Goal: Information Seeking & Learning: Learn about a topic

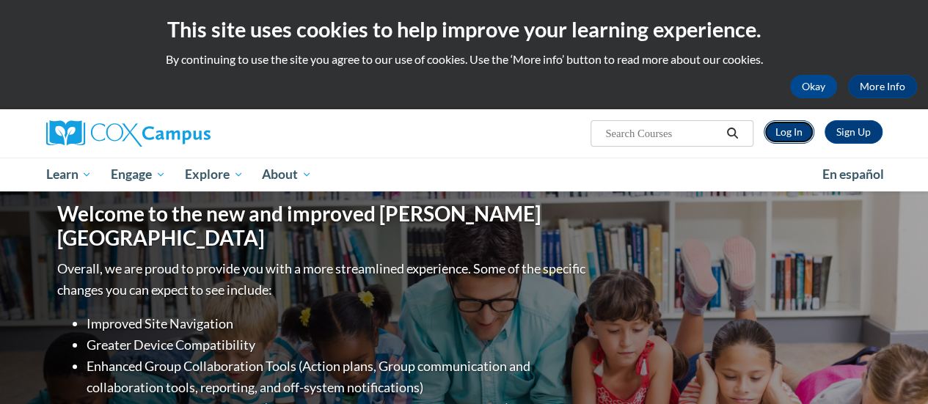
drag, startPoint x: 0, startPoint y: 0, endPoint x: 792, endPoint y: 138, distance: 803.8
click at [792, 138] on link "Log In" at bounding box center [789, 131] width 51 height 23
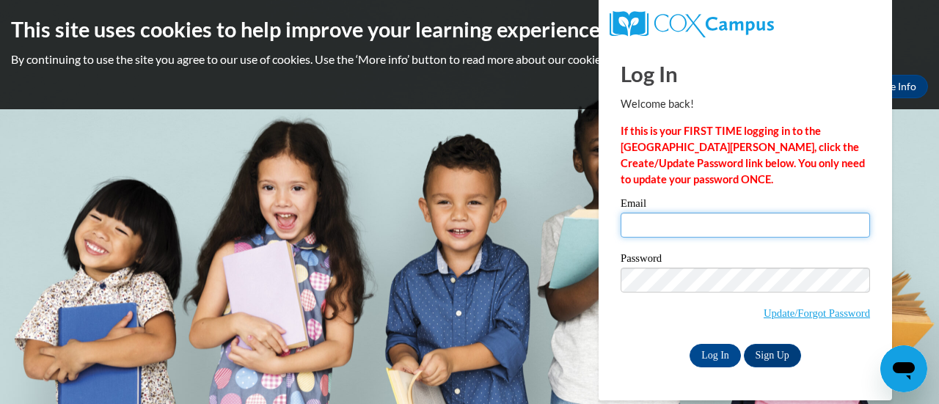
click at [727, 230] on input "Email" at bounding box center [746, 225] width 250 height 25
type input "borkowsa@w-csd.org"
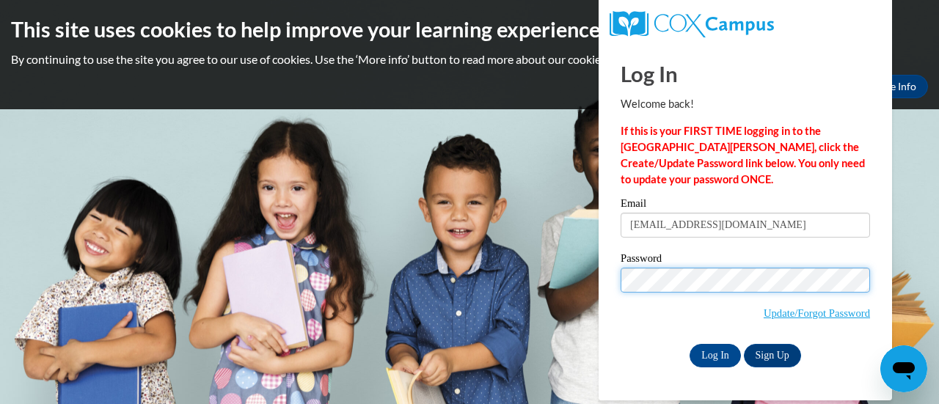
click at [690, 344] on input "Log In" at bounding box center [715, 355] width 51 height 23
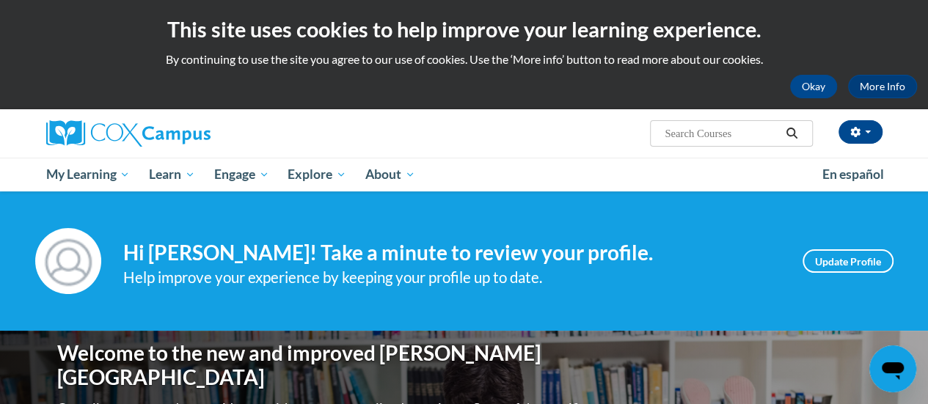
click at [740, 125] on input "Search..." at bounding box center [721, 134] width 117 height 18
type input "read aloud"
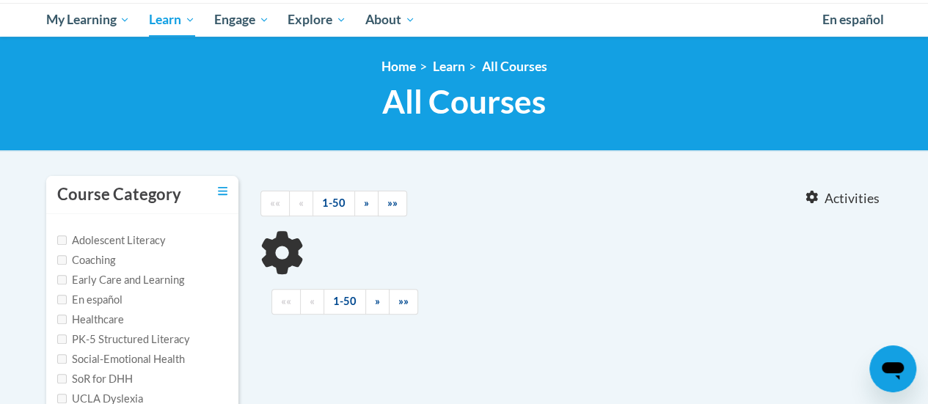
type input "read aloud"
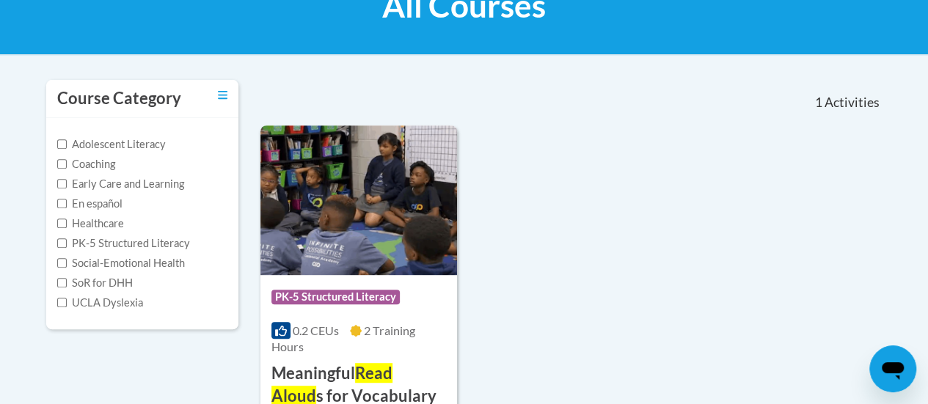
scroll to position [253, 0]
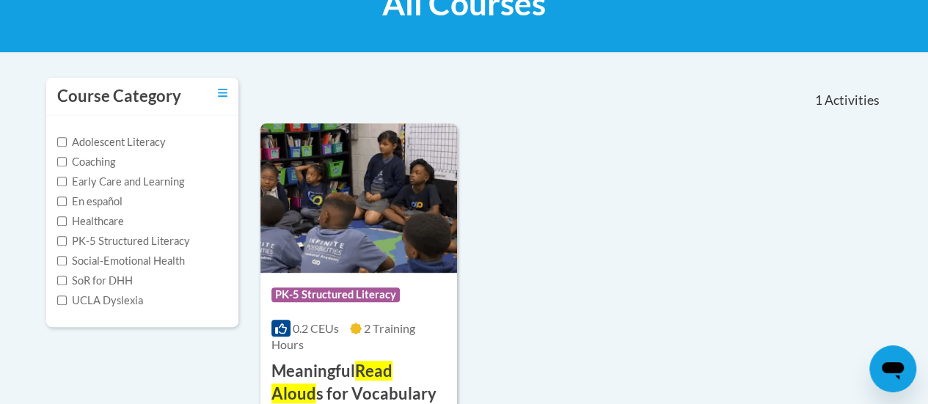
click at [376, 225] on img at bounding box center [359, 198] width 197 height 150
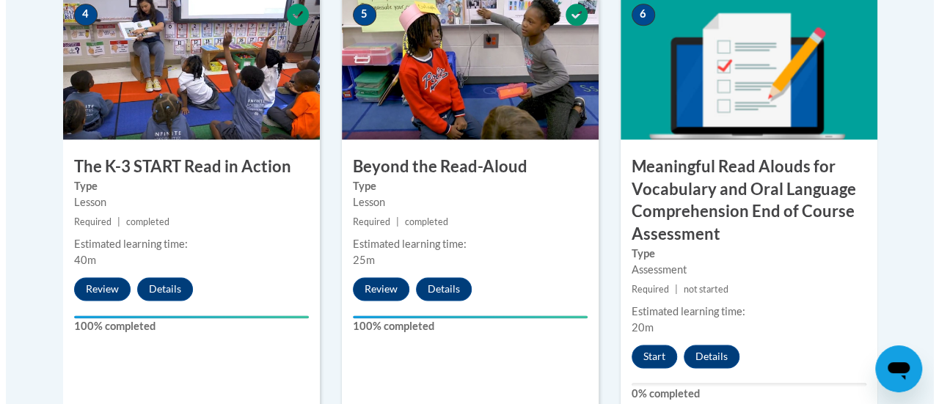
scroll to position [988, 0]
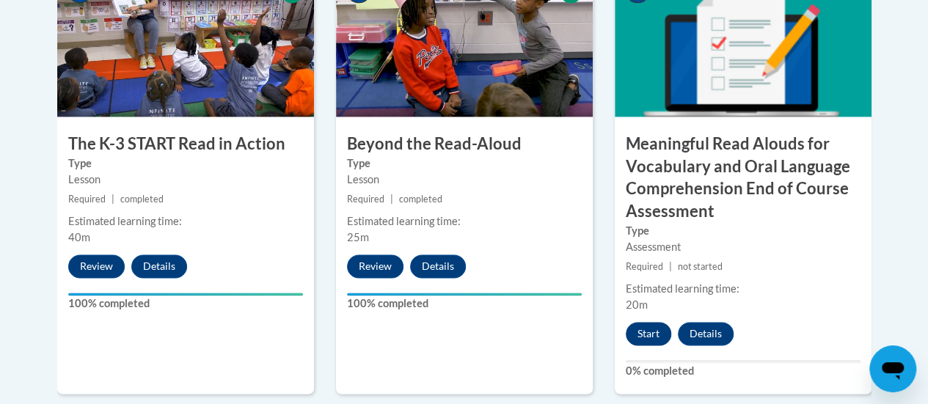
click at [648, 330] on button "Start" at bounding box center [649, 333] width 46 height 23
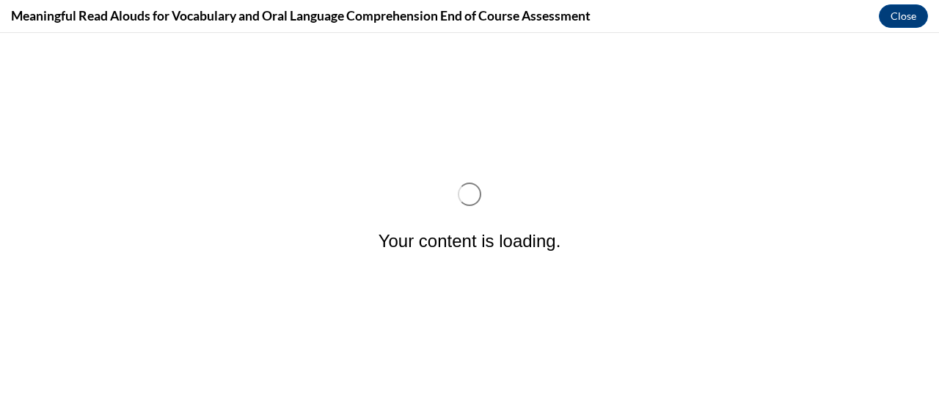
scroll to position [0, 0]
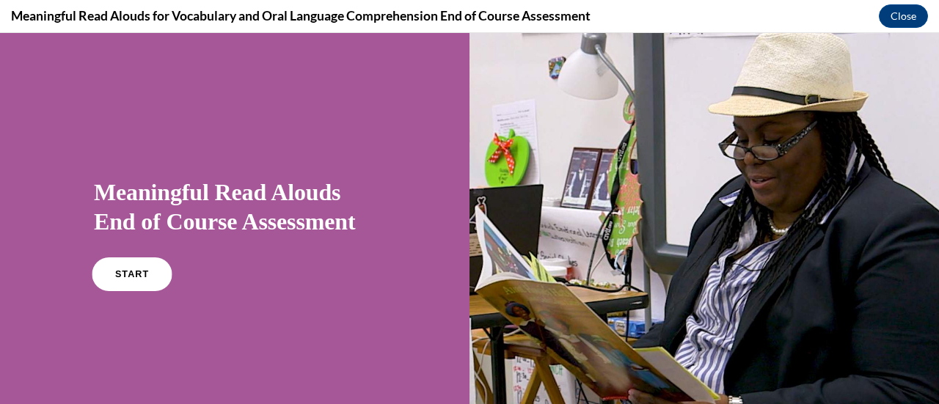
click at [127, 283] on link "START" at bounding box center [132, 275] width 80 height 34
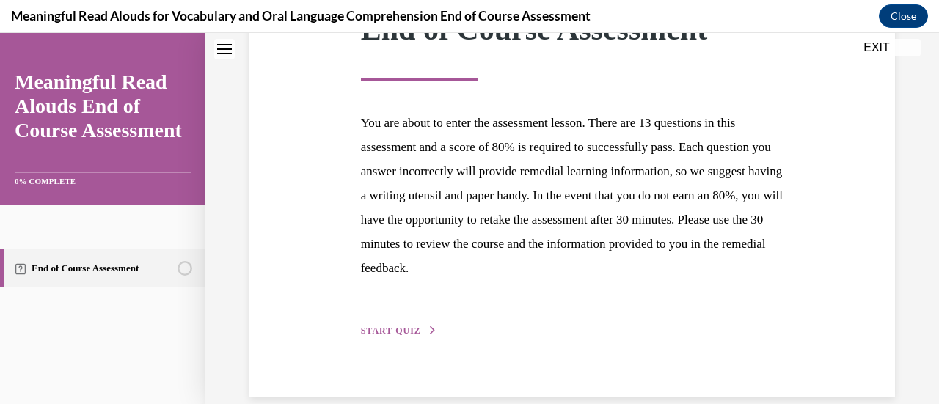
scroll to position [269, 0]
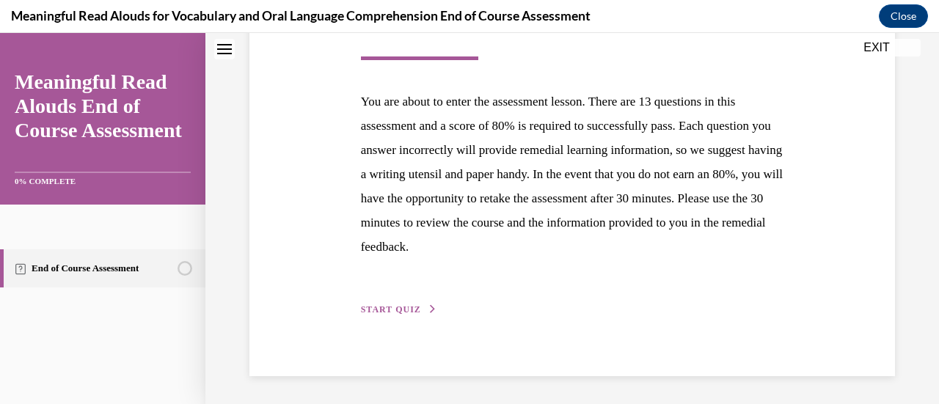
click at [382, 310] on span "START QUIZ" at bounding box center [391, 310] width 60 height 10
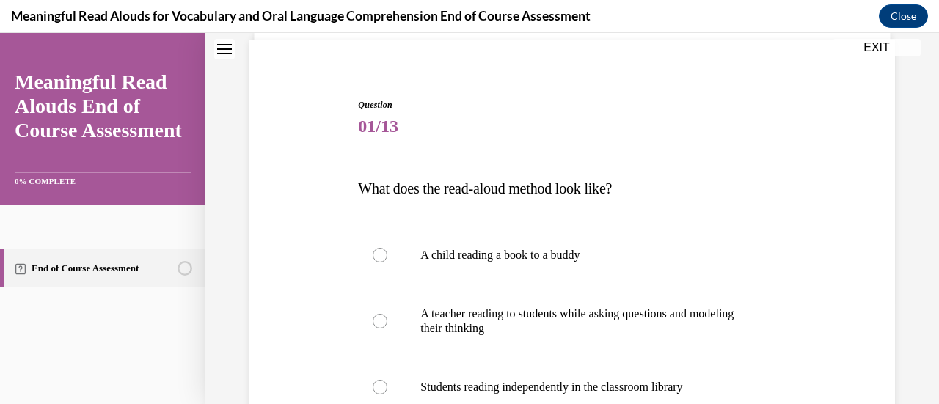
scroll to position [191, 0]
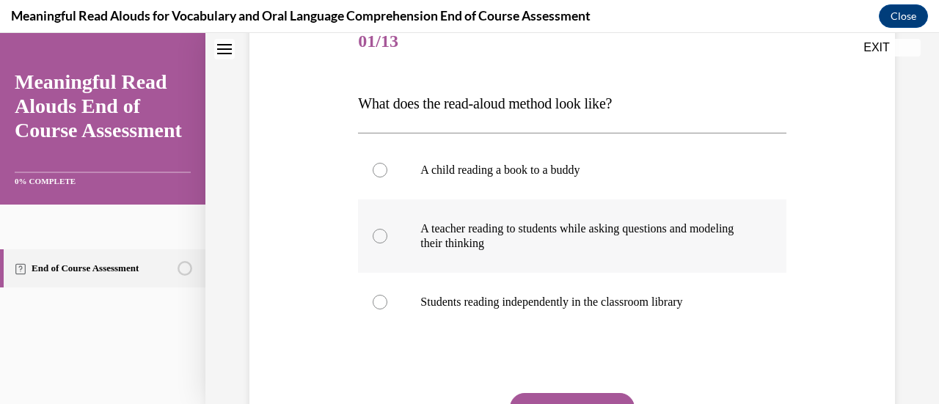
click at [382, 230] on div at bounding box center [380, 236] width 15 height 15
click at [382, 230] on input "A teacher reading to students while asking questions and modeling their thinking" at bounding box center [380, 236] width 15 height 15
radio input "true"
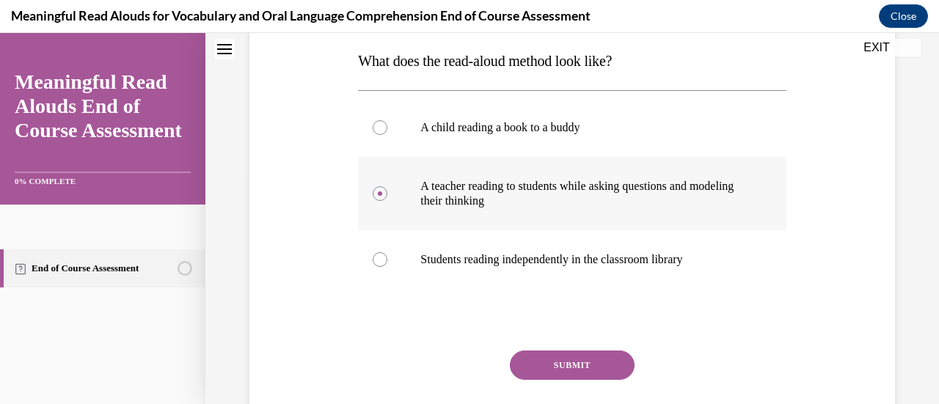
scroll to position [244, 0]
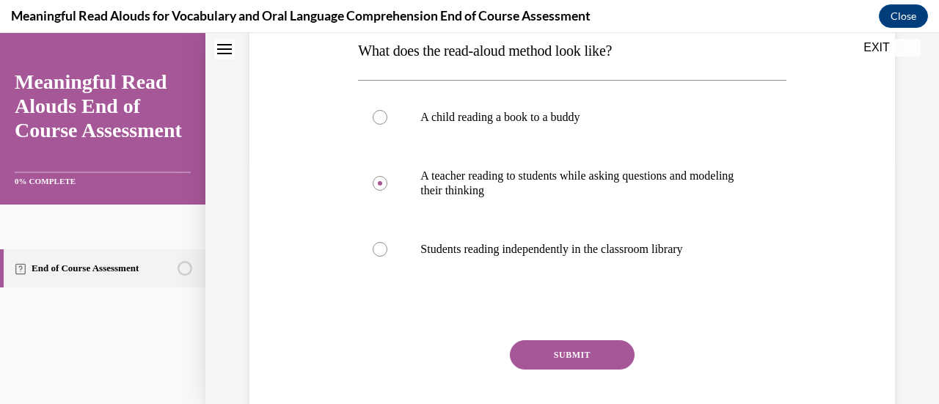
click at [597, 360] on button "SUBMIT" at bounding box center [572, 355] width 125 height 29
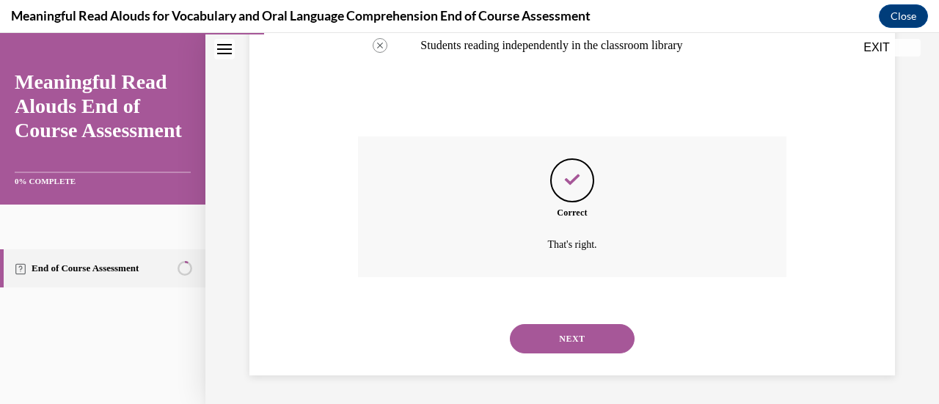
click at [580, 347] on button "NEXT" at bounding box center [572, 338] width 125 height 29
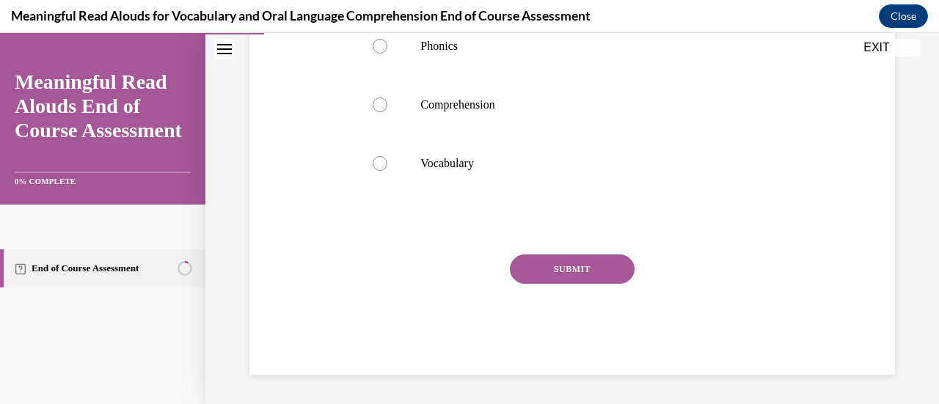
scroll to position [45, 0]
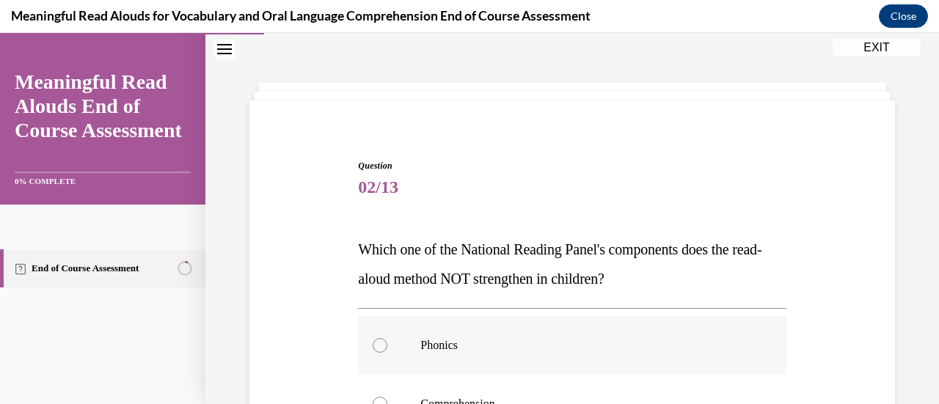
click at [377, 343] on div at bounding box center [380, 345] width 15 height 15
click at [377, 343] on input "Phonics" at bounding box center [380, 345] width 15 height 15
radio input "true"
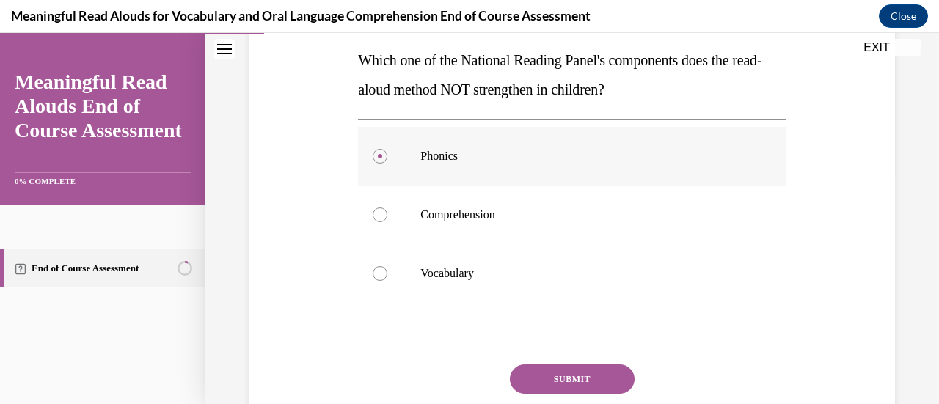
scroll to position [235, 0]
click at [594, 385] on button "SUBMIT" at bounding box center [572, 378] width 125 height 29
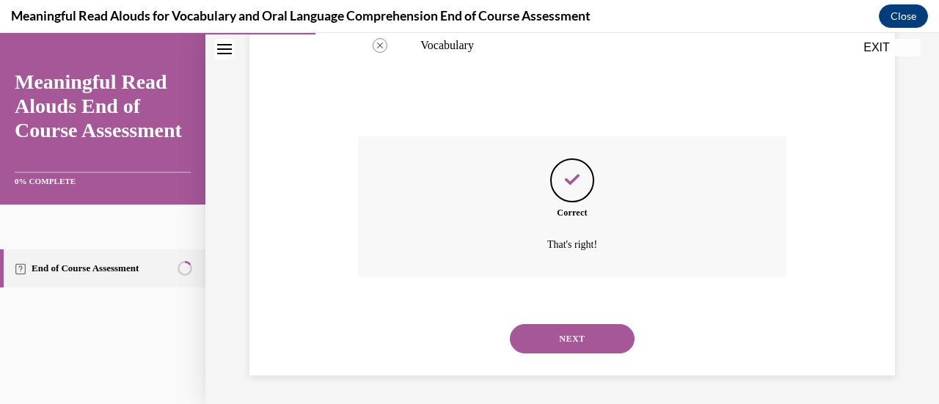
click at [596, 341] on button "NEXT" at bounding box center [572, 338] width 125 height 29
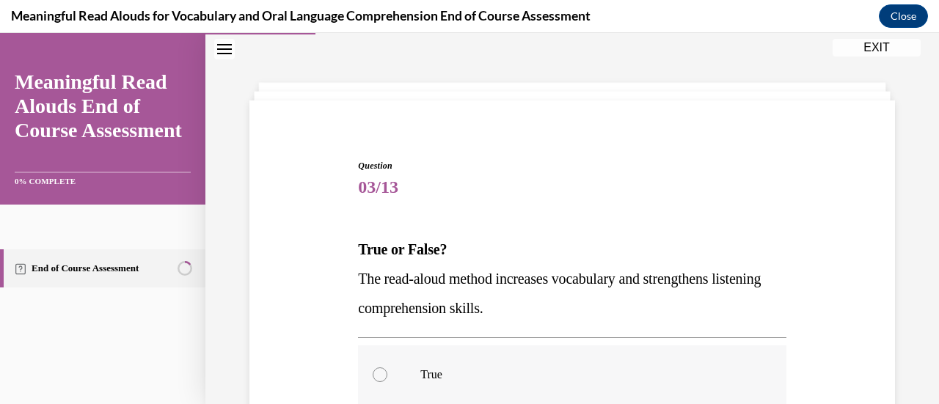
click at [376, 376] on div at bounding box center [380, 375] width 15 height 15
click at [376, 376] on input "True" at bounding box center [380, 375] width 15 height 15
radio input "true"
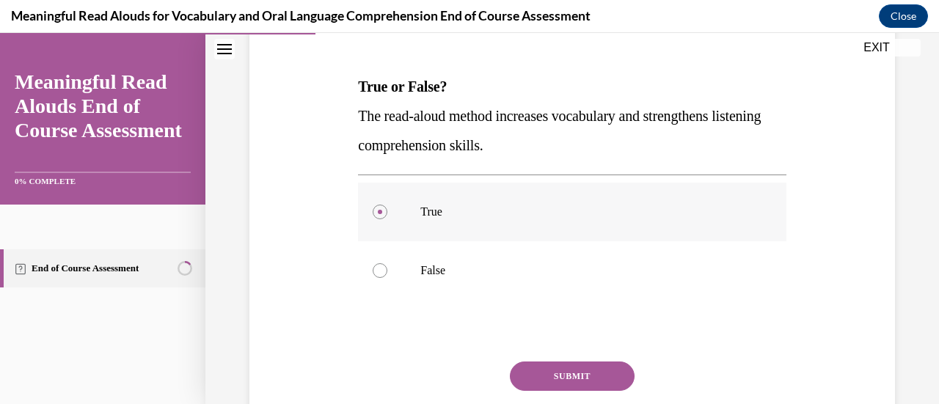
scroll to position [270, 0]
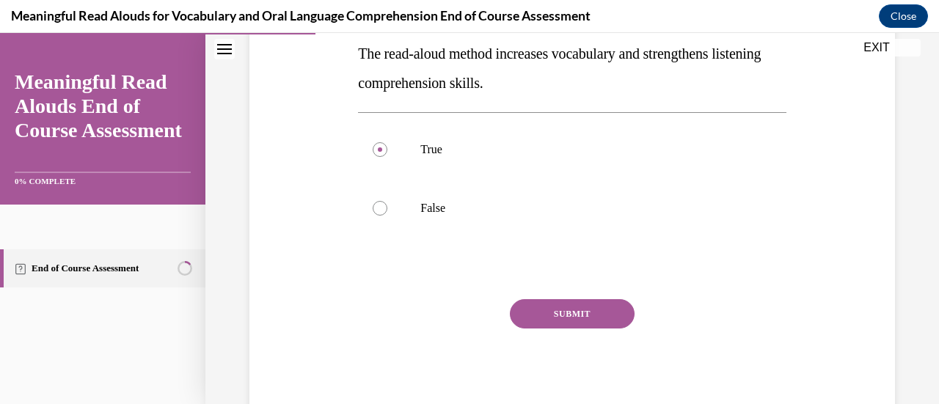
click at [590, 320] on button "SUBMIT" at bounding box center [572, 313] width 125 height 29
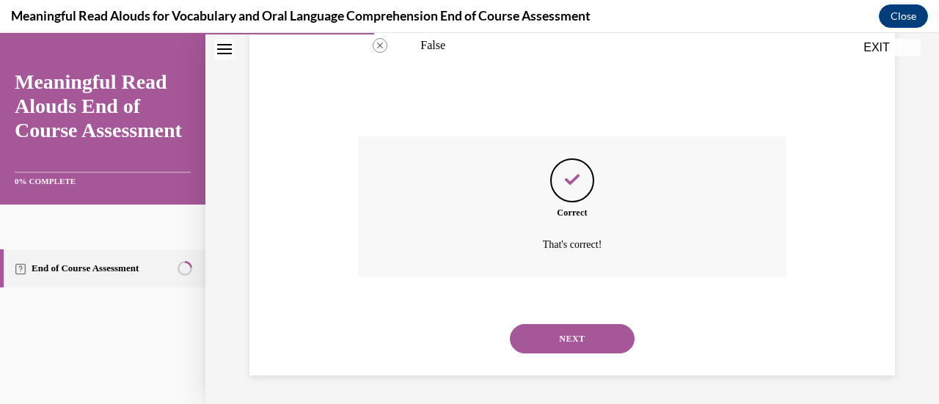
click at [575, 349] on button "NEXT" at bounding box center [572, 338] width 125 height 29
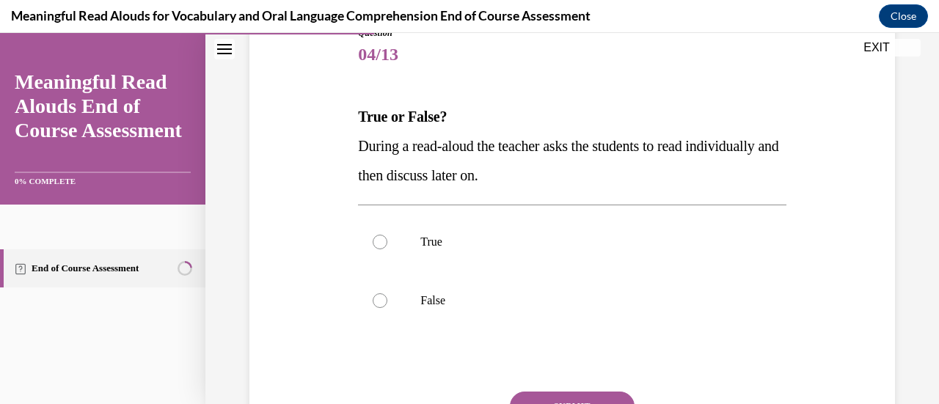
scroll to position [188, 0]
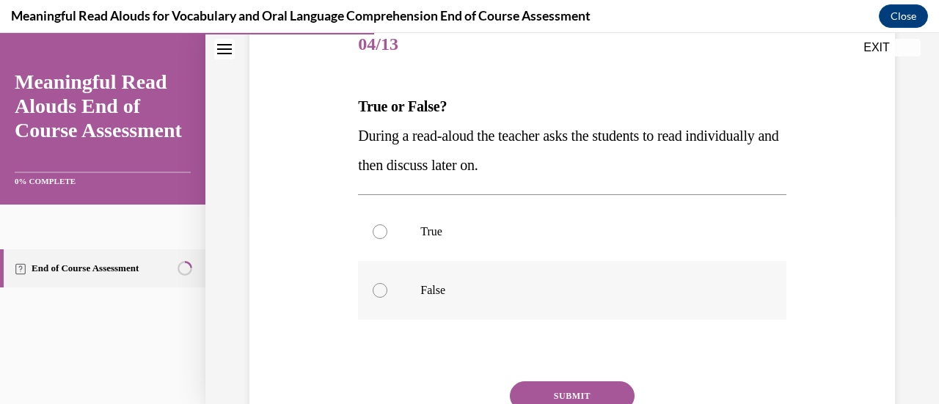
click at [378, 291] on div at bounding box center [380, 290] width 15 height 15
click at [378, 291] on input "False" at bounding box center [380, 290] width 15 height 15
radio input "true"
click at [594, 393] on button "SUBMIT" at bounding box center [572, 396] width 125 height 29
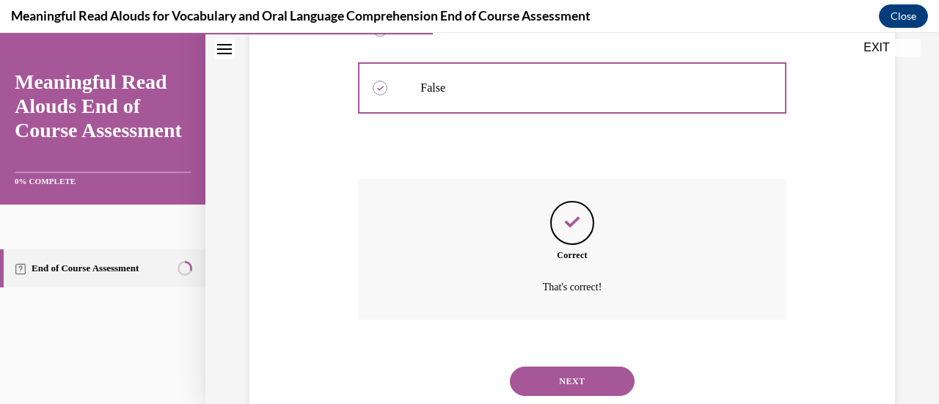
click at [589, 387] on button "NEXT" at bounding box center [572, 381] width 125 height 29
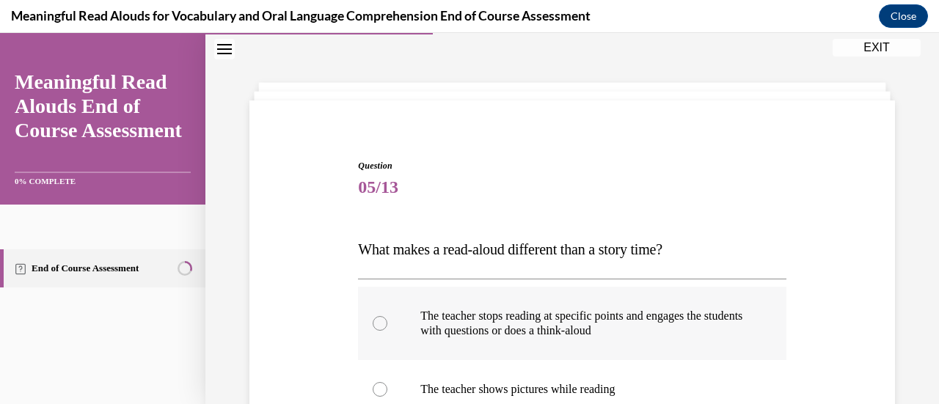
click at [385, 324] on div at bounding box center [380, 323] width 15 height 15
click at [385, 324] on input "The teacher stops reading at specific points and engages the students with ques…" at bounding box center [380, 323] width 15 height 15
radio input "true"
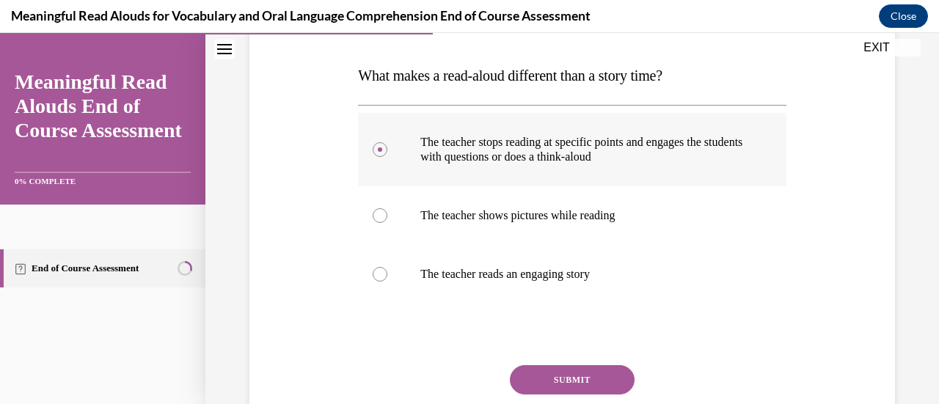
scroll to position [220, 0]
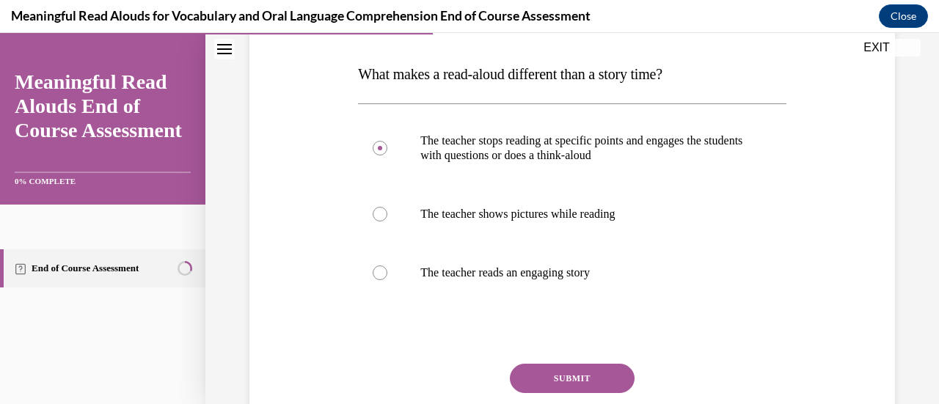
click at [590, 379] on button "SUBMIT" at bounding box center [572, 378] width 125 height 29
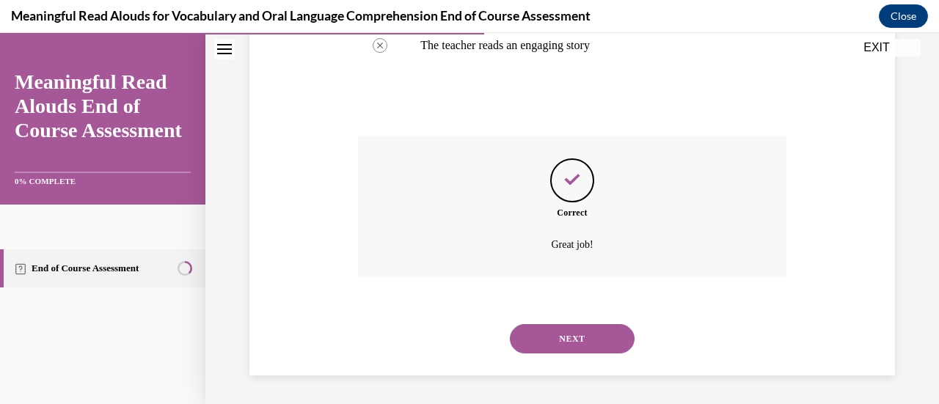
click at [588, 349] on button "NEXT" at bounding box center [572, 338] width 125 height 29
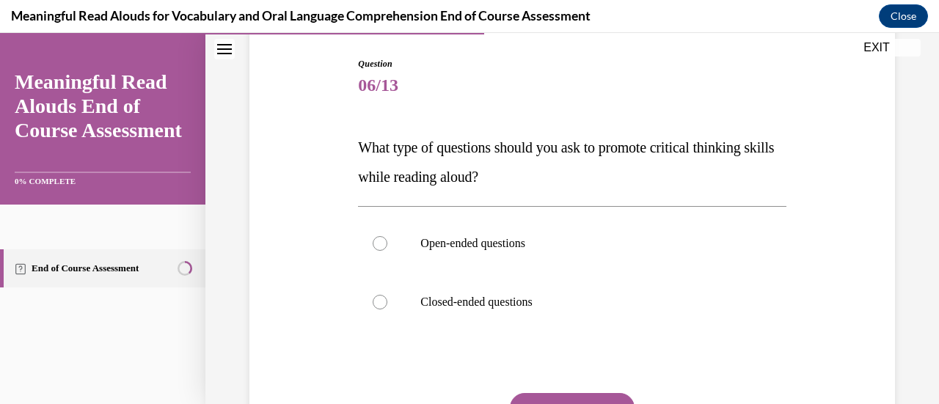
scroll to position [149, 0]
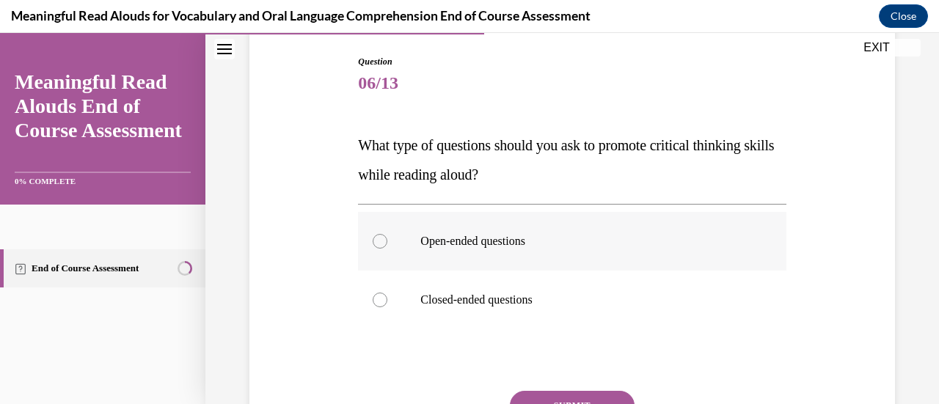
click at [364, 242] on label "Open-ended questions" at bounding box center [572, 241] width 428 height 59
click at [373, 242] on input "Open-ended questions" at bounding box center [380, 241] width 15 height 15
radio input "true"
click at [582, 398] on button "SUBMIT" at bounding box center [572, 405] width 125 height 29
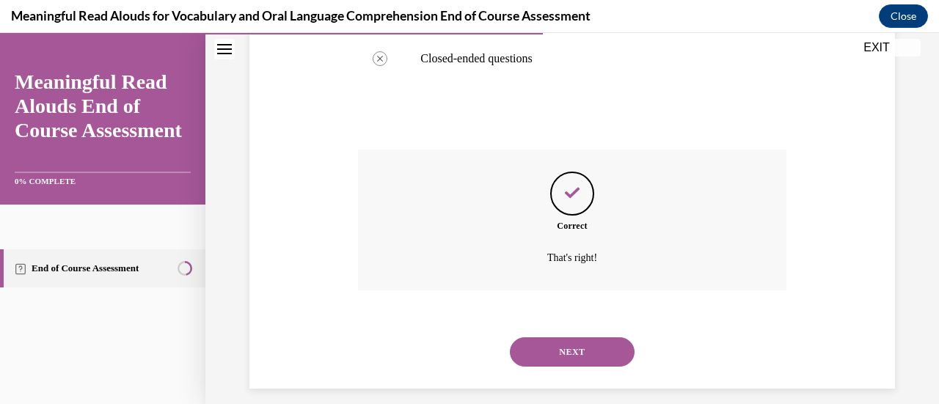
click at [597, 357] on button "NEXT" at bounding box center [572, 352] width 125 height 29
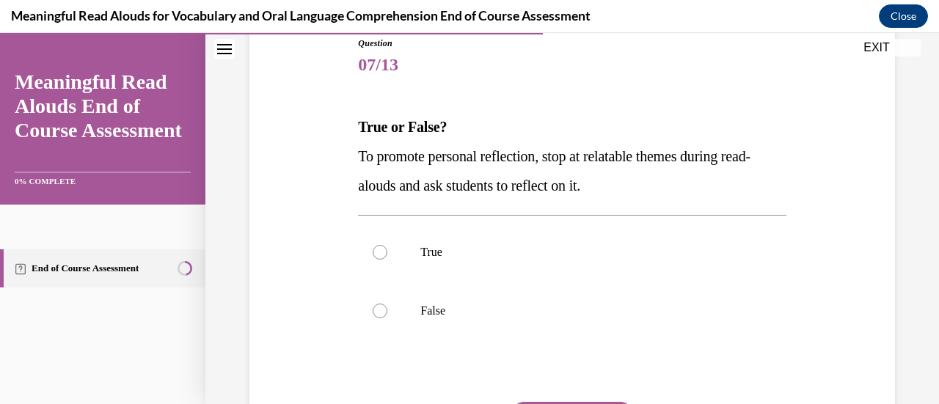
scroll to position [169, 0]
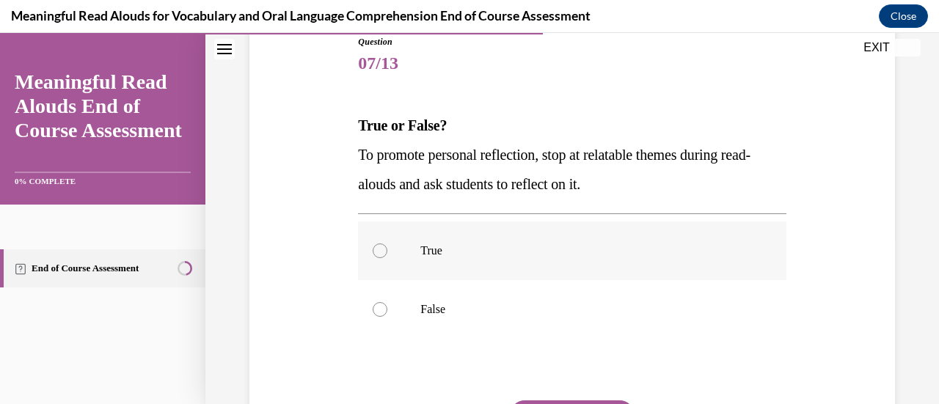
click at [365, 251] on label "True" at bounding box center [572, 251] width 428 height 59
click at [373, 251] on input "True" at bounding box center [380, 251] width 15 height 15
radio input "true"
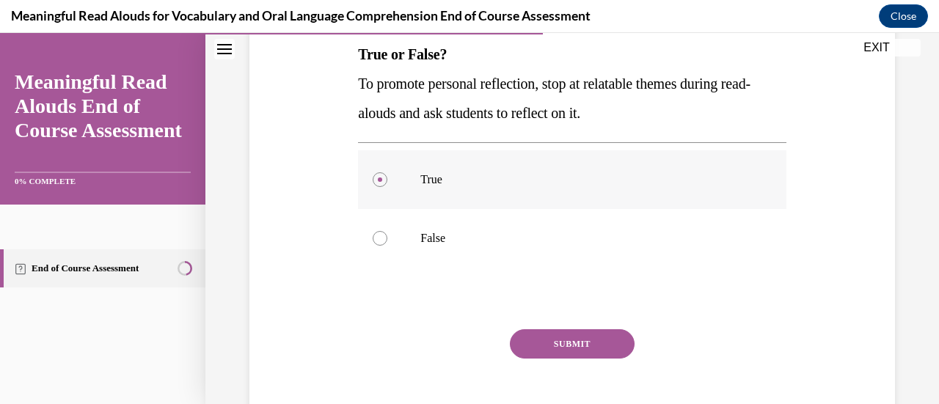
scroll to position [270, 0]
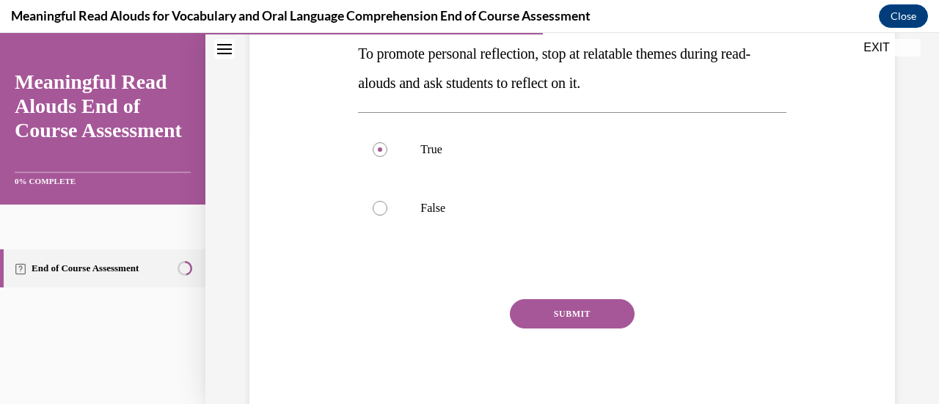
click at [600, 313] on button "SUBMIT" at bounding box center [572, 313] width 125 height 29
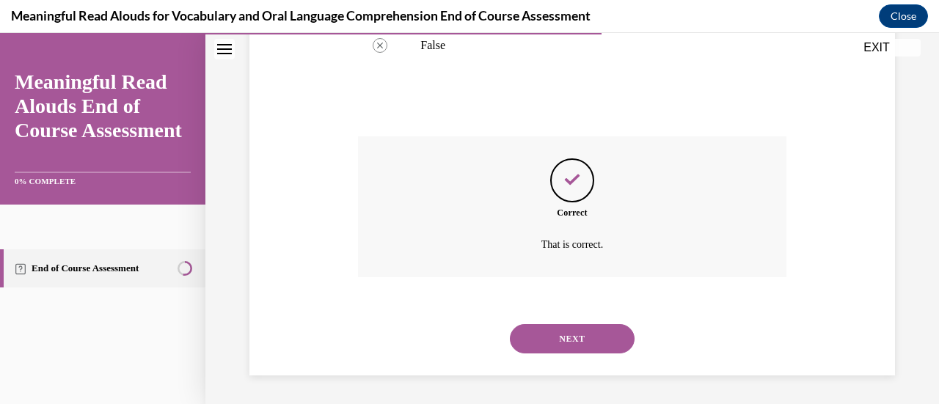
click at [600, 341] on button "NEXT" at bounding box center [572, 338] width 125 height 29
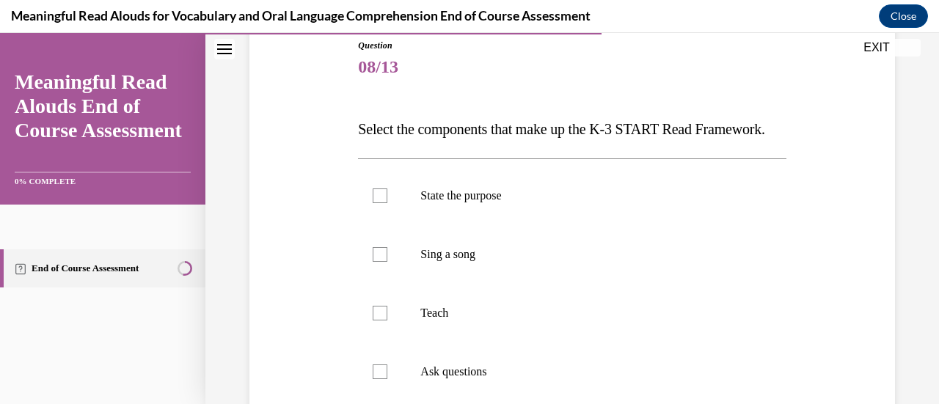
scroll to position [166, 0]
click at [371, 225] on label "State the purpose" at bounding box center [572, 195] width 428 height 59
click at [373, 203] on input "State the purpose" at bounding box center [380, 195] width 15 height 15
checkbox input "true"
click at [365, 340] on label "Teach" at bounding box center [572, 312] width 428 height 59
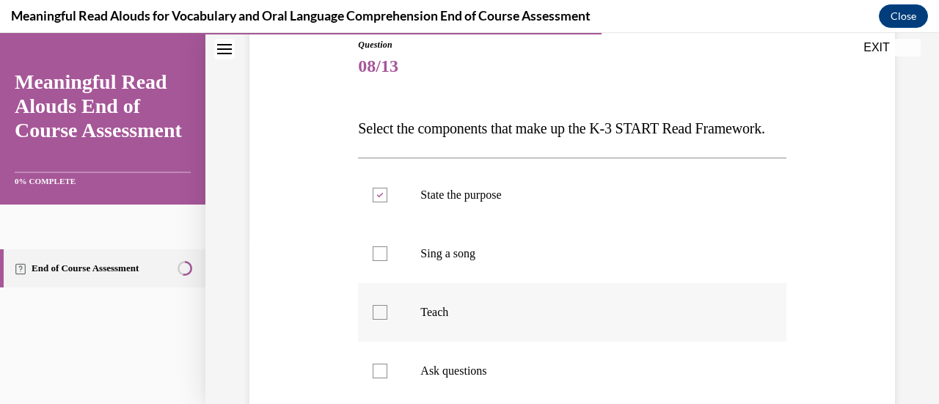
click at [373, 320] on input "Teach" at bounding box center [380, 312] width 15 height 15
checkbox input "true"
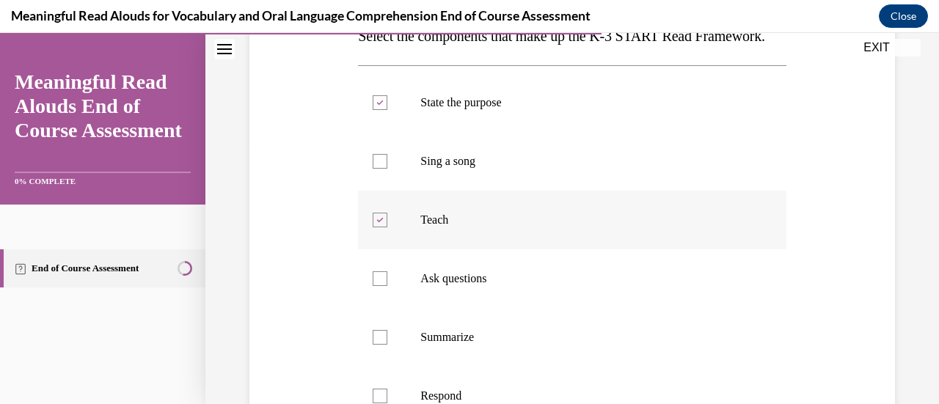
scroll to position [259, 0]
click at [375, 307] on label "Ask questions" at bounding box center [572, 278] width 428 height 59
click at [375, 285] on input "Ask questions" at bounding box center [380, 278] width 15 height 15
checkbox input "true"
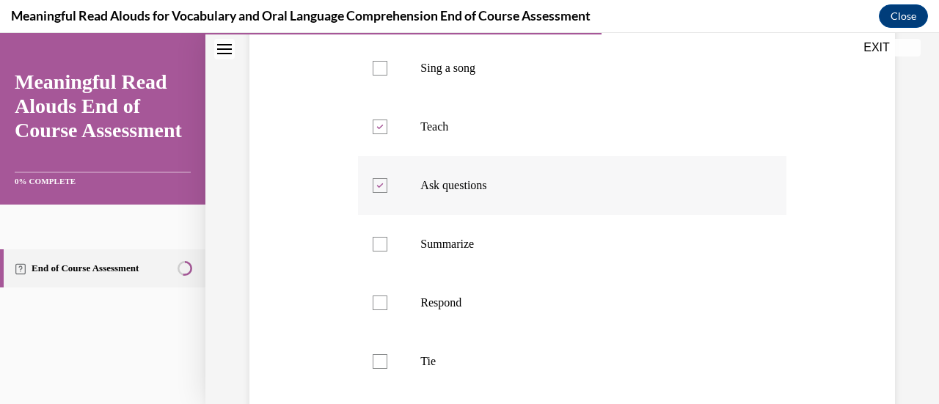
scroll to position [352, 0]
click at [365, 330] on label "Respond" at bounding box center [572, 302] width 428 height 59
click at [373, 310] on input "Respond" at bounding box center [380, 302] width 15 height 15
checkbox input "true"
click at [376, 368] on div at bounding box center [380, 361] width 15 height 15
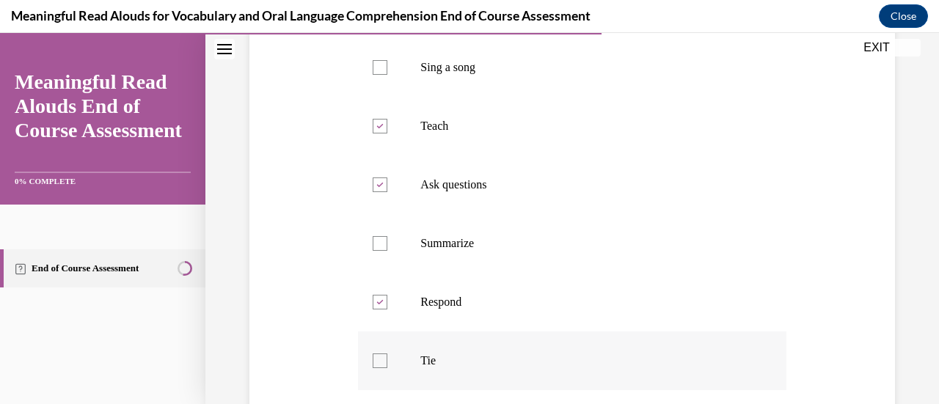
click at [376, 368] on input "Tie" at bounding box center [380, 361] width 15 height 15
checkbox input "true"
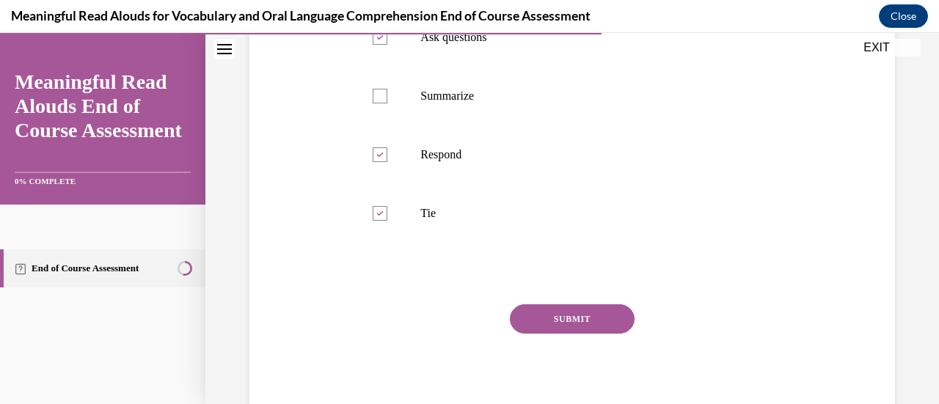
click at [588, 334] on button "SUBMIT" at bounding box center [572, 319] width 125 height 29
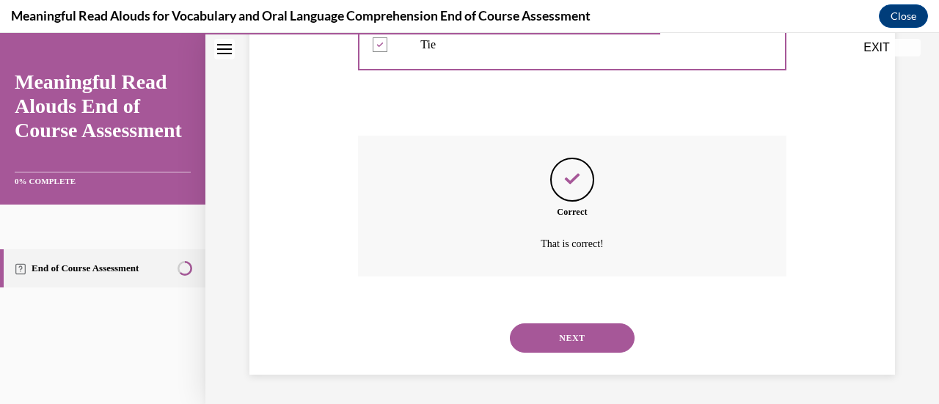
click at [592, 338] on button "NEXT" at bounding box center [572, 338] width 125 height 29
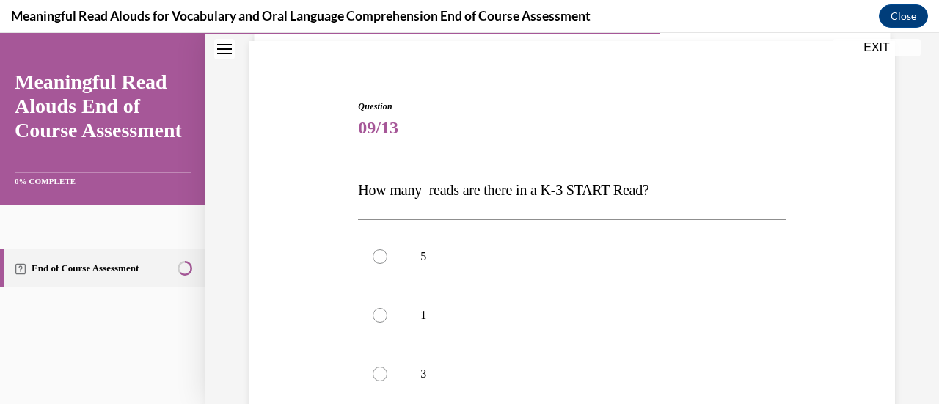
scroll to position [170, 0]
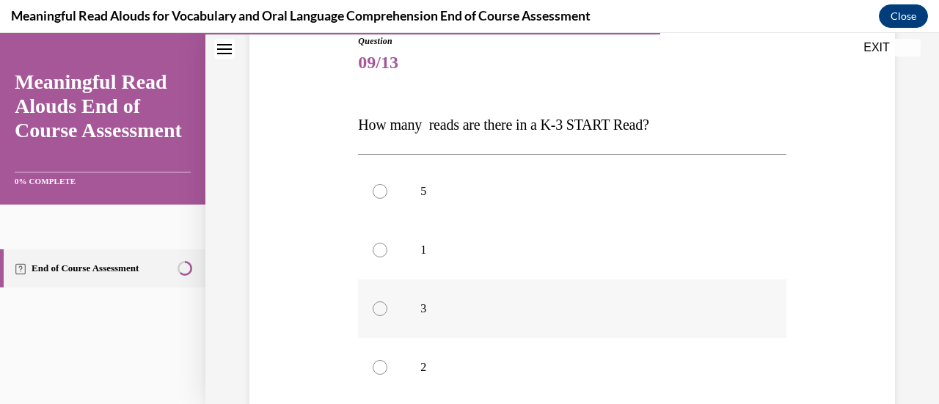
click at [376, 308] on div at bounding box center [380, 309] width 15 height 15
click at [376, 308] on input "3" at bounding box center [380, 309] width 15 height 15
radio input "true"
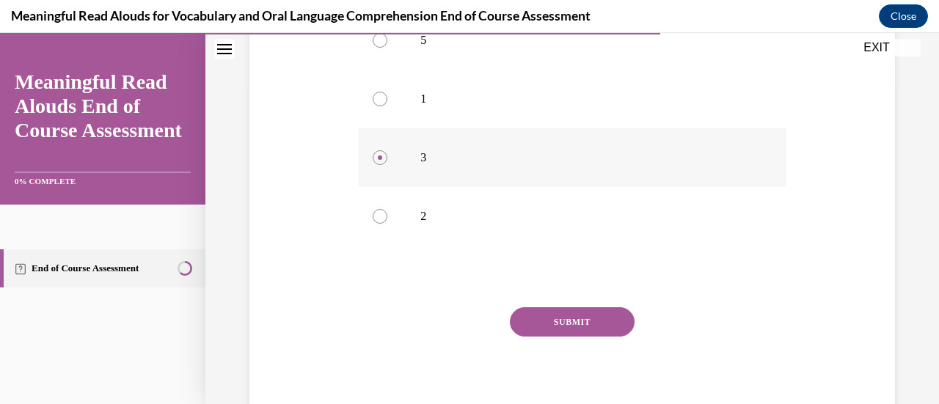
scroll to position [322, 0]
click at [602, 320] on button "SUBMIT" at bounding box center [572, 320] width 125 height 29
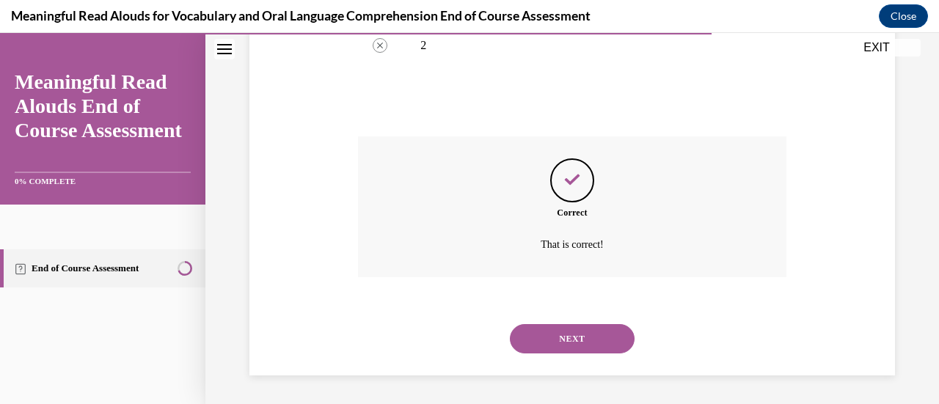
click at [598, 336] on button "NEXT" at bounding box center [572, 338] width 125 height 29
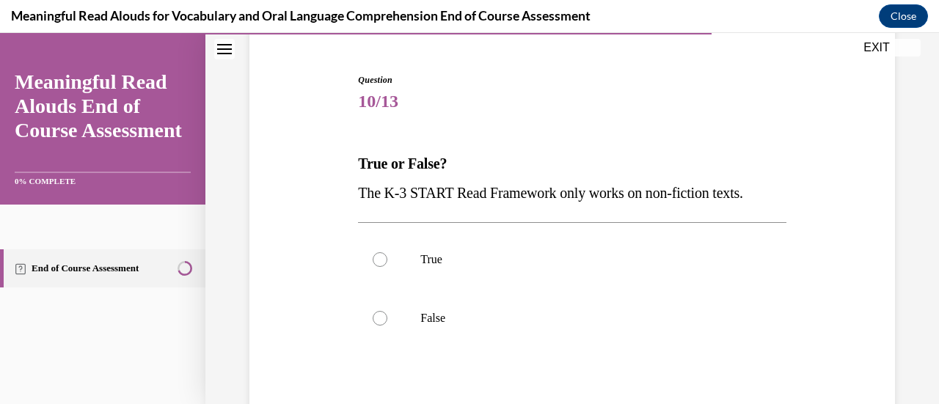
scroll to position [131, 0]
click at [373, 319] on div at bounding box center [380, 317] width 15 height 15
click at [373, 319] on input "False" at bounding box center [380, 317] width 15 height 15
radio input "true"
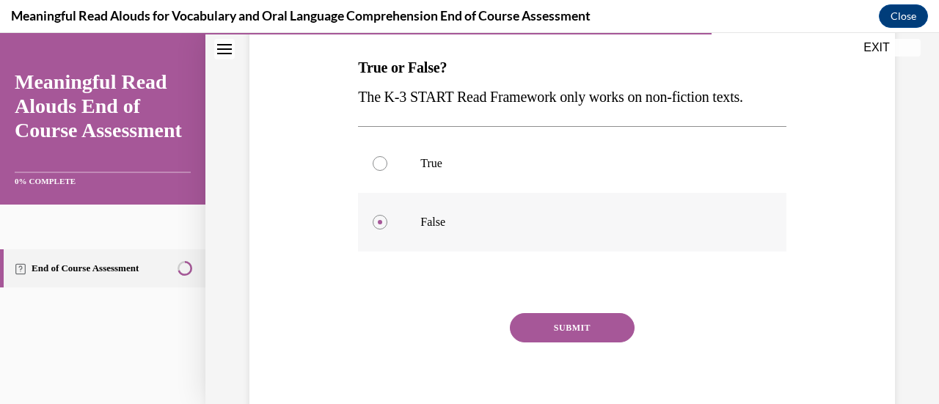
scroll to position [241, 0]
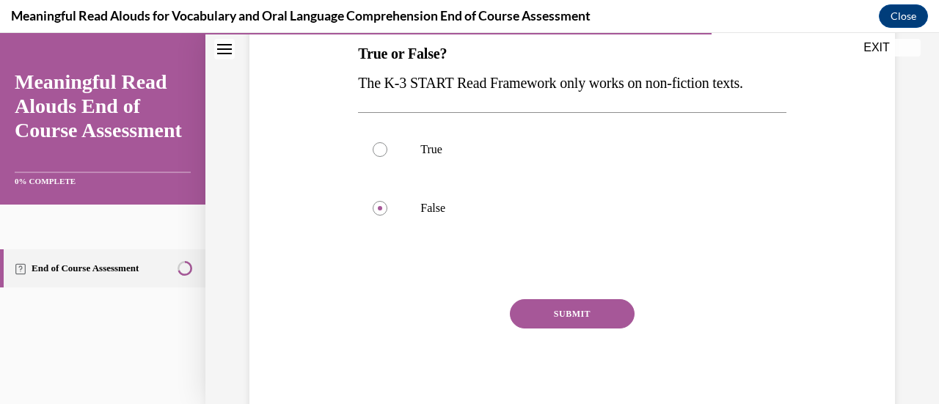
click at [601, 317] on button "SUBMIT" at bounding box center [572, 313] width 125 height 29
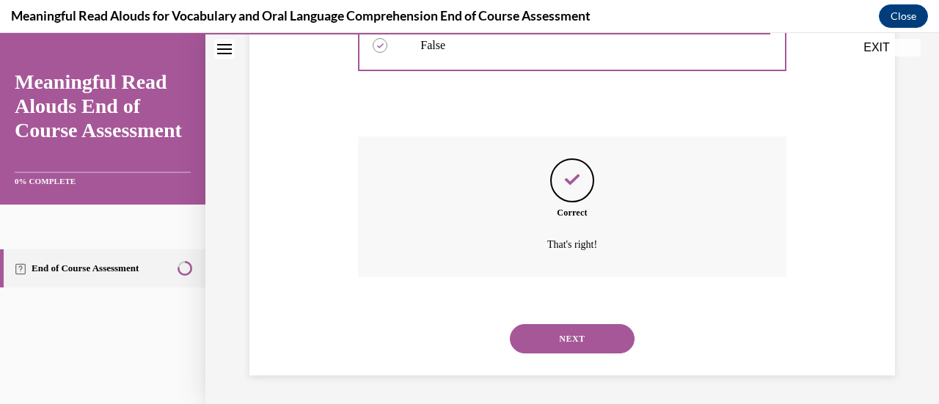
click at [589, 344] on button "NEXT" at bounding box center [572, 338] width 125 height 29
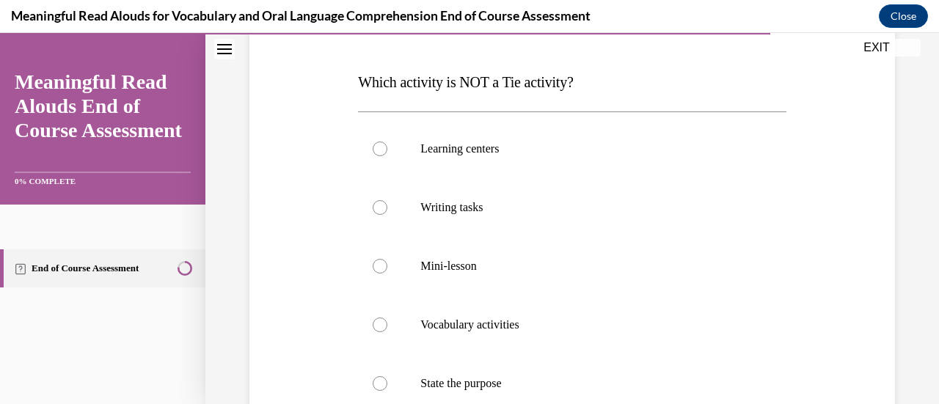
scroll to position [216, 0]
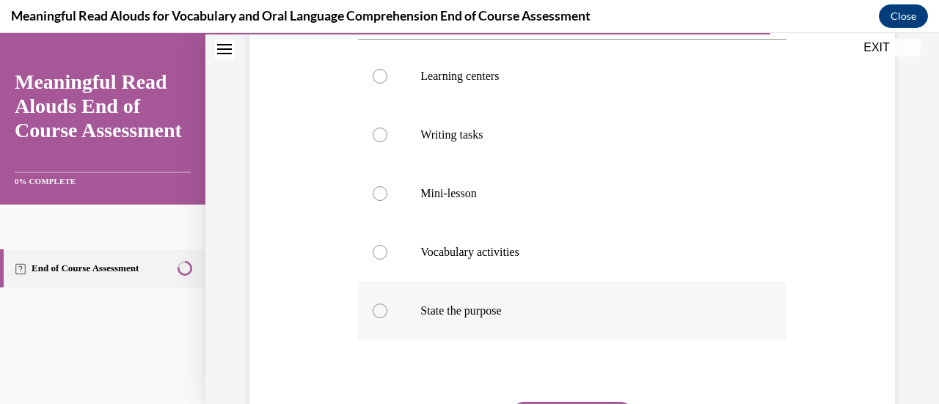
click at [380, 314] on div at bounding box center [380, 311] width 15 height 15
click at [380, 314] on input "State the purpose" at bounding box center [380, 311] width 15 height 15
radio input "true"
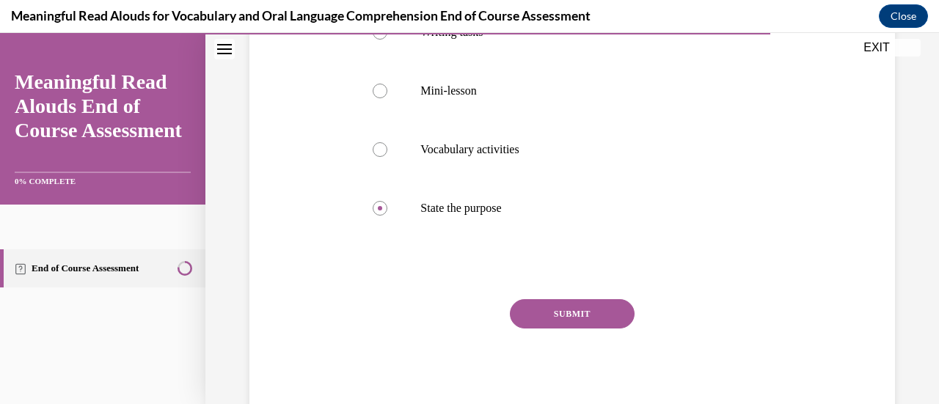
click at [594, 311] on button "SUBMIT" at bounding box center [572, 313] width 125 height 29
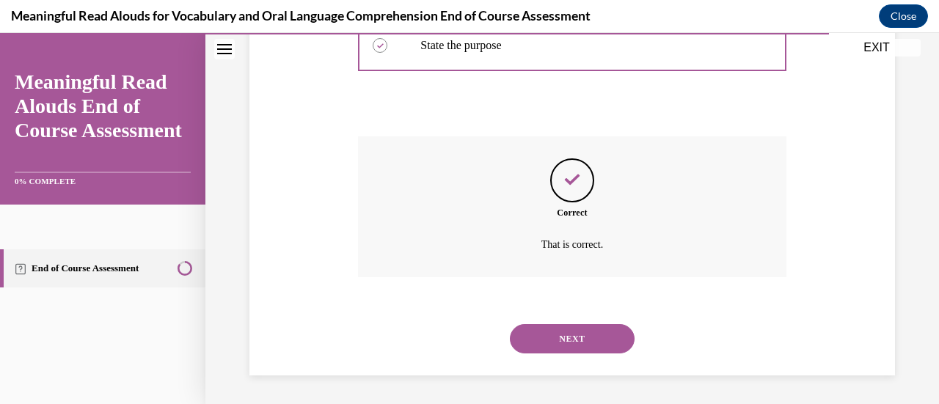
click at [596, 343] on button "NEXT" at bounding box center [572, 338] width 125 height 29
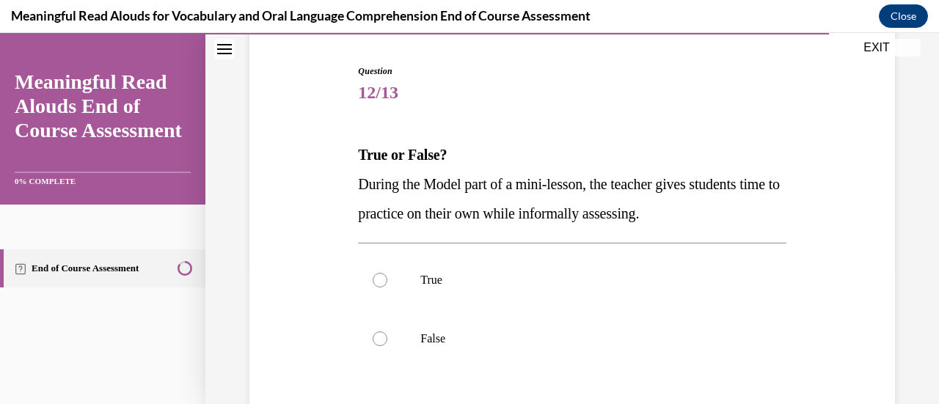
scroll to position [143, 0]
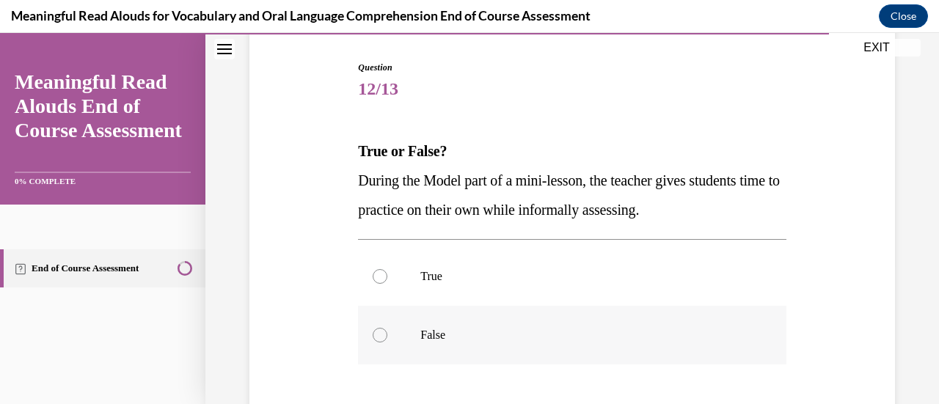
click at [381, 322] on label "False" at bounding box center [572, 335] width 428 height 59
click at [381, 328] on input "False" at bounding box center [380, 335] width 15 height 15
radio input "true"
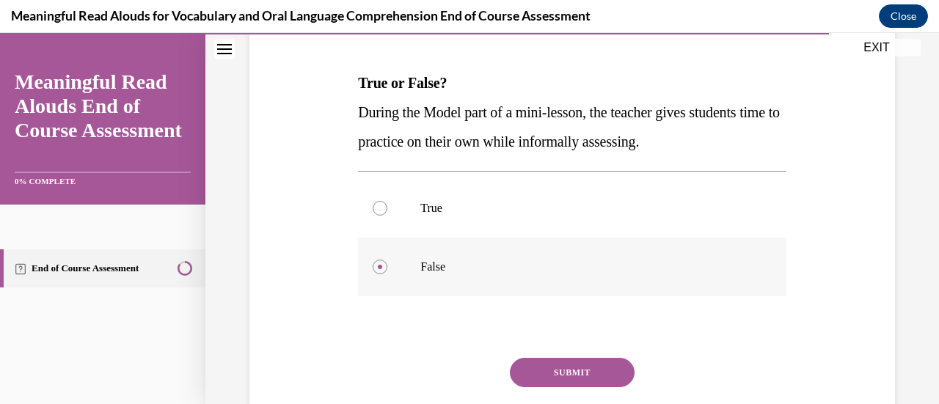
scroll to position [270, 0]
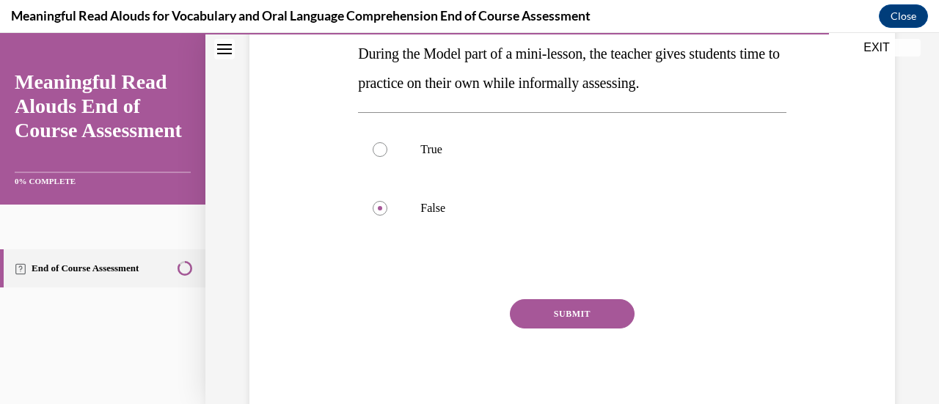
click at [592, 312] on button "SUBMIT" at bounding box center [572, 313] width 125 height 29
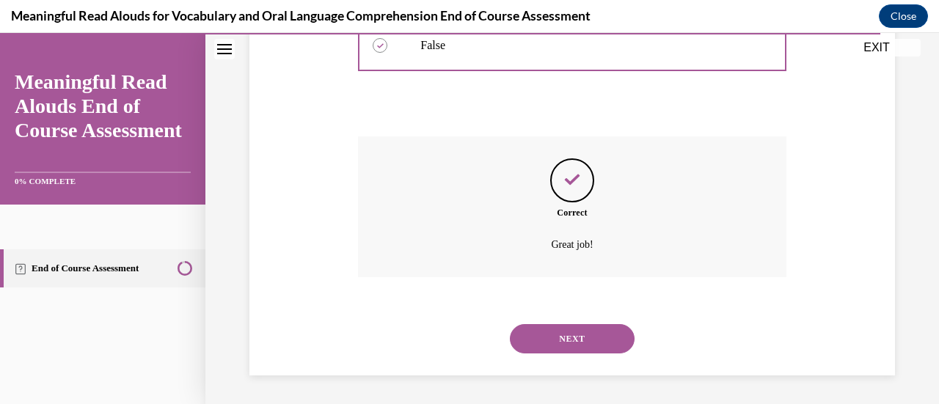
click at [589, 345] on button "NEXT" at bounding box center [572, 338] width 125 height 29
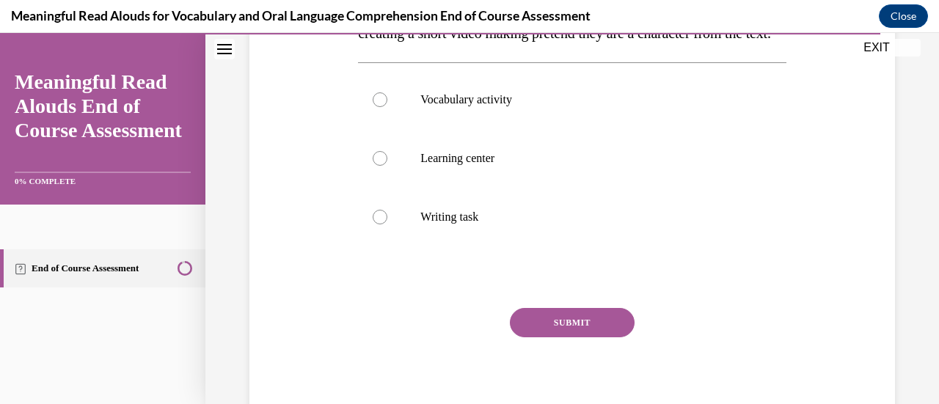
scroll to position [303, 0]
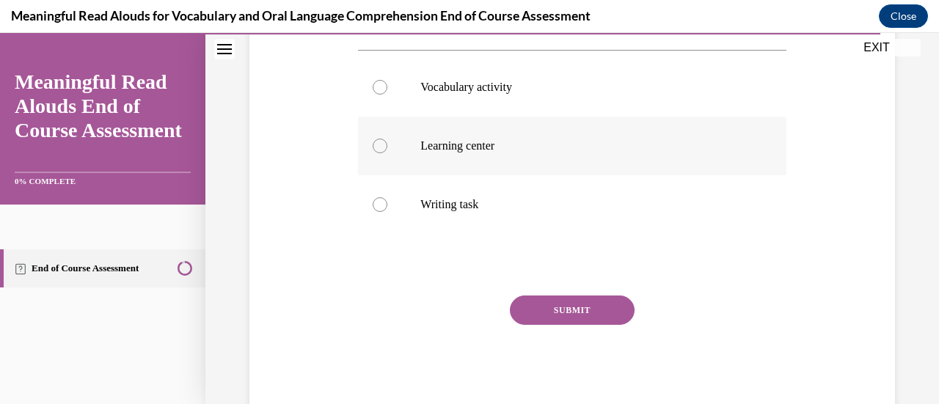
click at [380, 153] on div at bounding box center [380, 146] width 15 height 15
click at [380, 153] on input "Learning center" at bounding box center [380, 146] width 15 height 15
radio input "true"
click at [587, 325] on button "SUBMIT" at bounding box center [572, 310] width 125 height 29
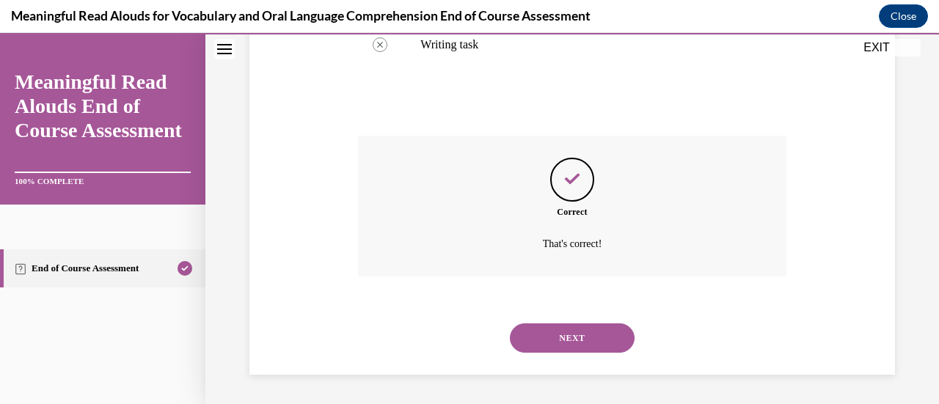
click at [597, 341] on button "NEXT" at bounding box center [572, 338] width 125 height 29
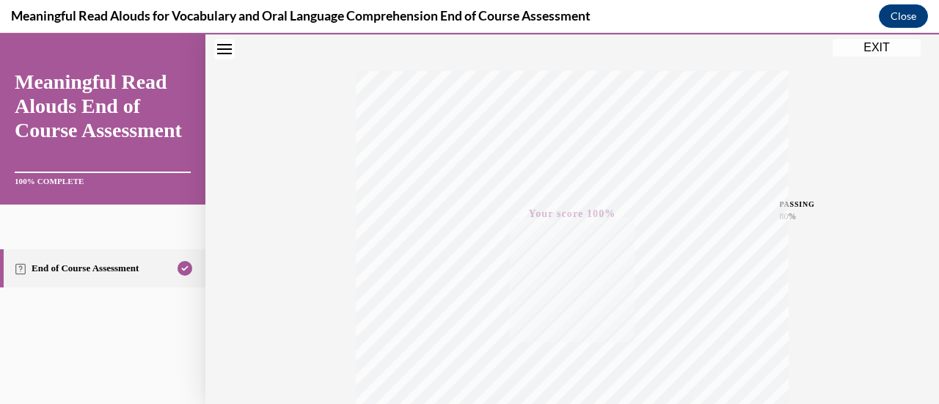
scroll to position [0, 0]
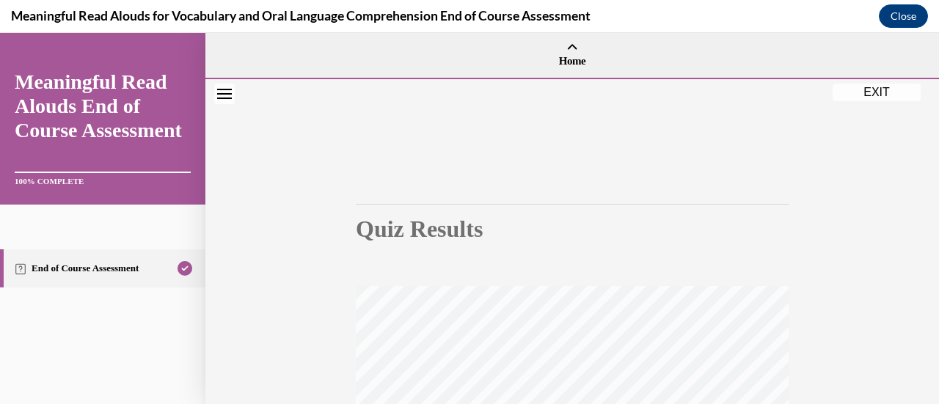
click at [877, 98] on button "EXIT" at bounding box center [877, 93] width 88 height 18
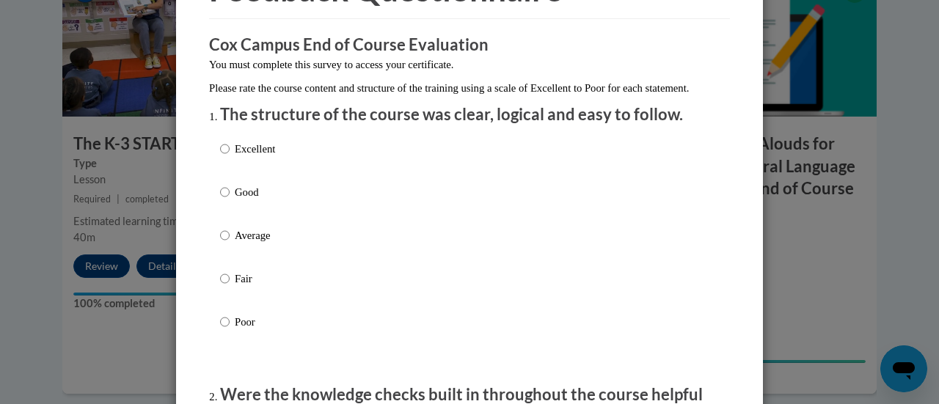
scroll to position [124, 0]
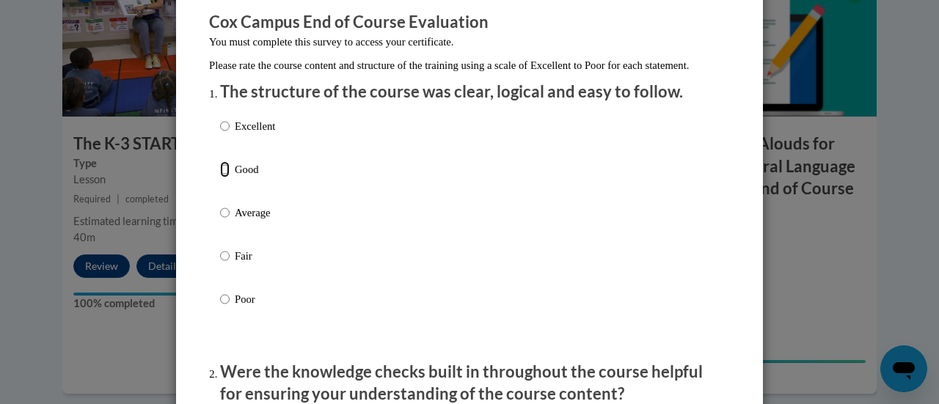
click at [220, 178] on input "Good" at bounding box center [225, 169] width 10 height 16
radio input "true"
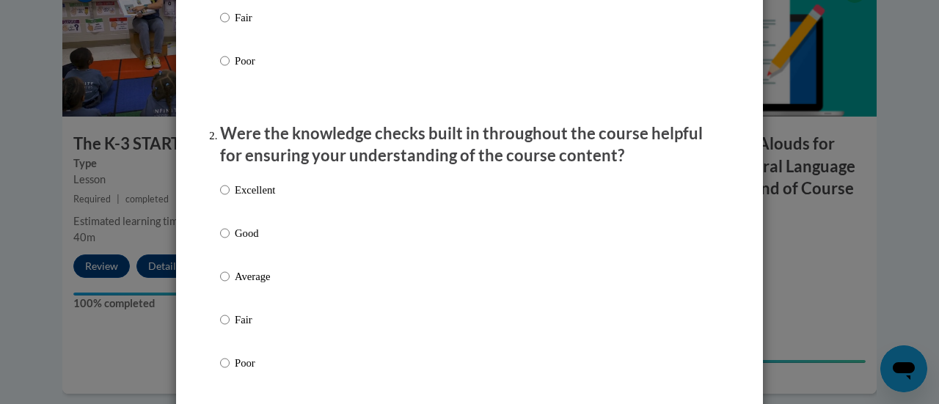
scroll to position [365, 0]
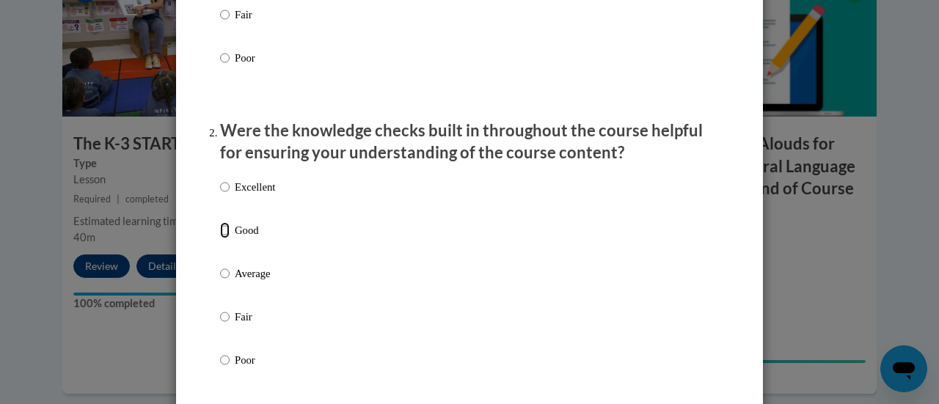
click at [220, 239] on input "Good" at bounding box center [225, 230] width 10 height 16
radio input "true"
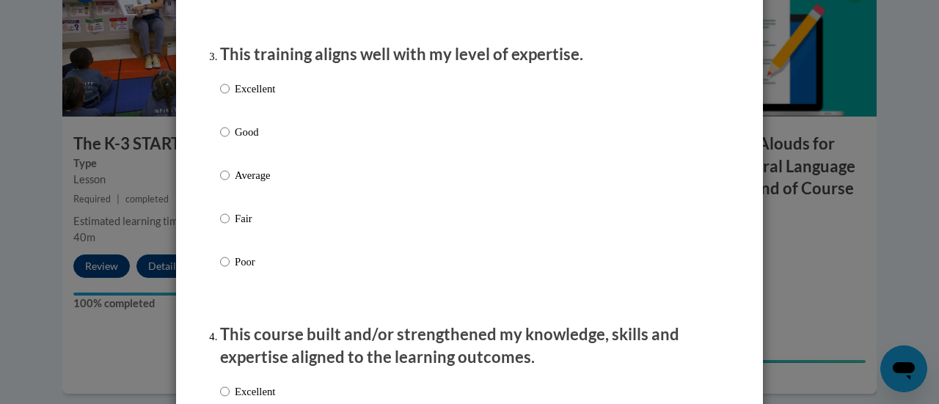
scroll to position [753, 0]
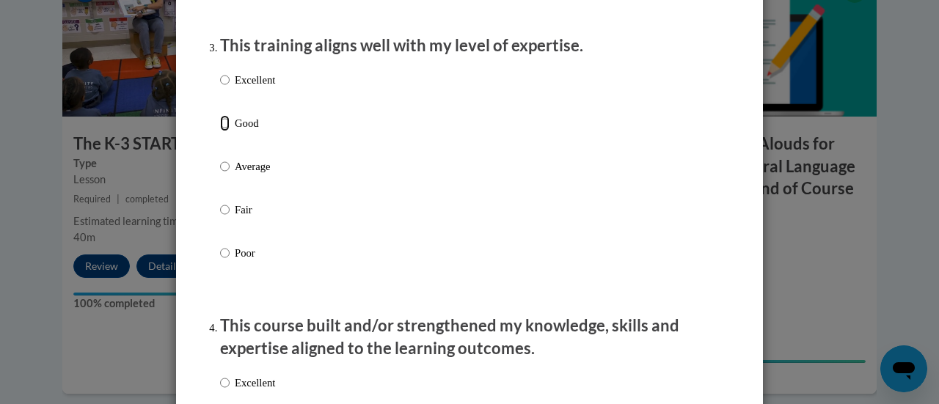
click at [223, 131] on input "Good" at bounding box center [225, 123] width 10 height 16
radio input "true"
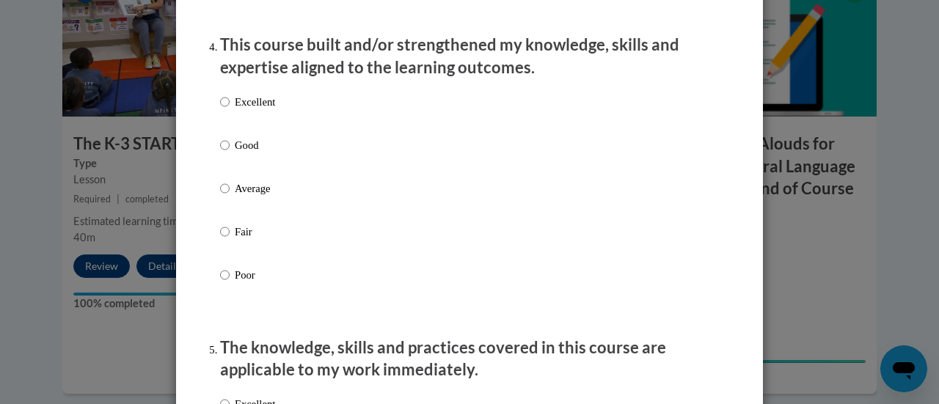
scroll to position [1036, 0]
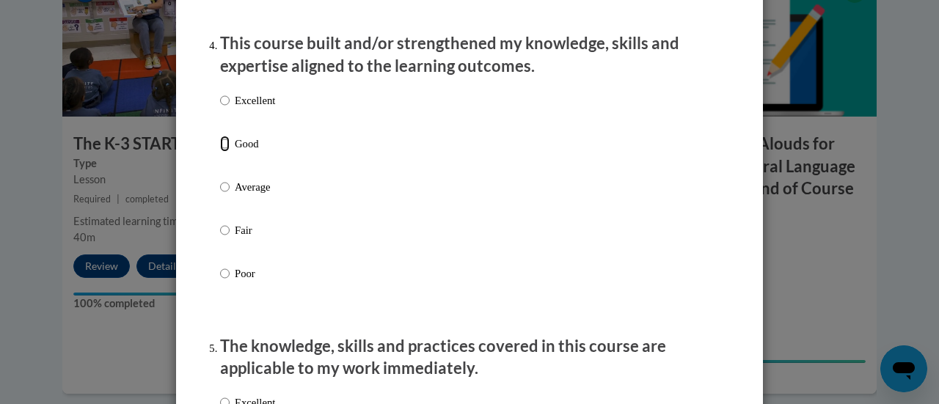
click at [220, 152] on input "Good" at bounding box center [225, 144] width 10 height 16
radio input "true"
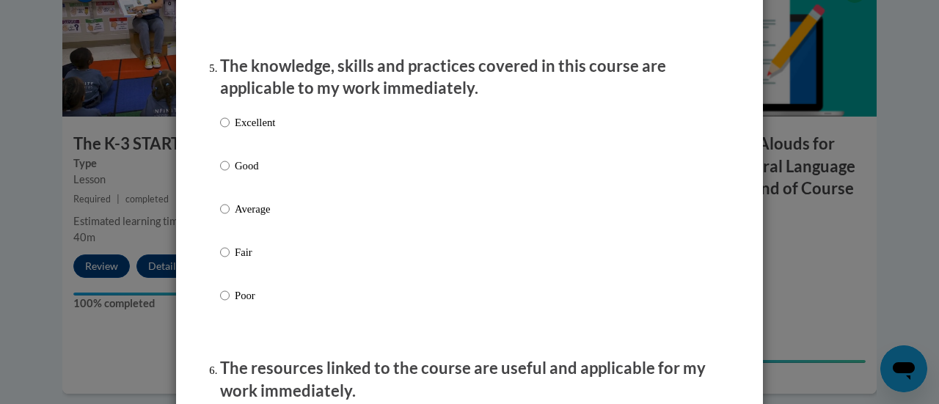
scroll to position [1324, 0]
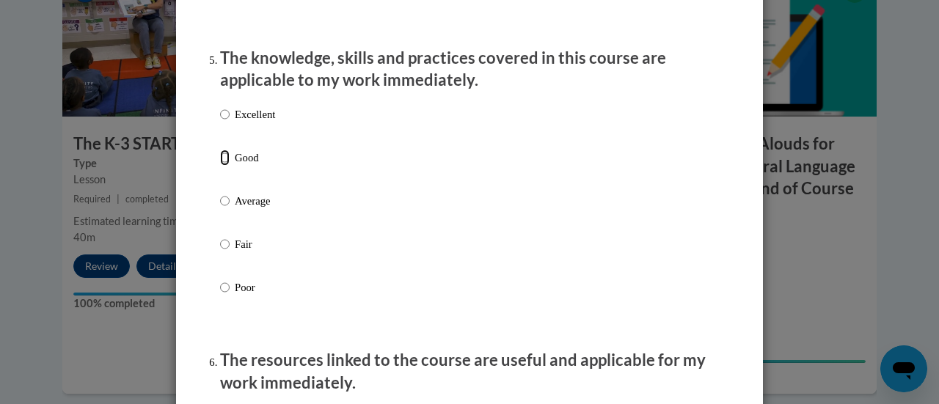
click at [222, 166] on input "Good" at bounding box center [225, 158] width 10 height 16
radio input "true"
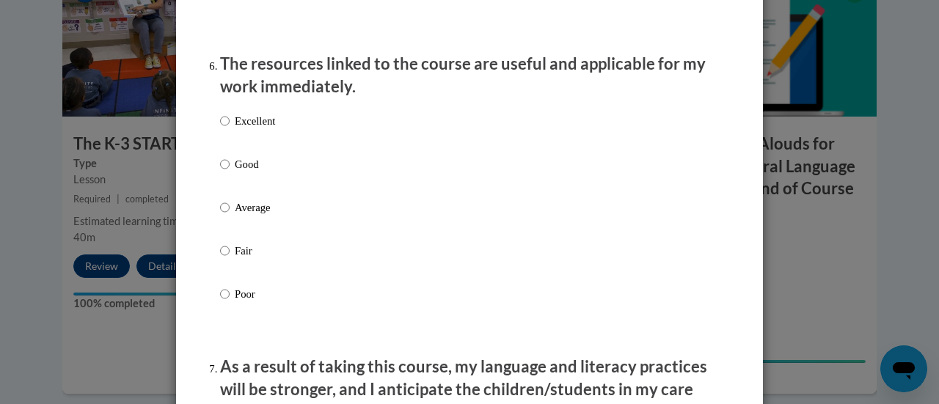
scroll to position [1622, 0]
click at [220, 171] on input "Good" at bounding box center [225, 163] width 10 height 16
radio input "true"
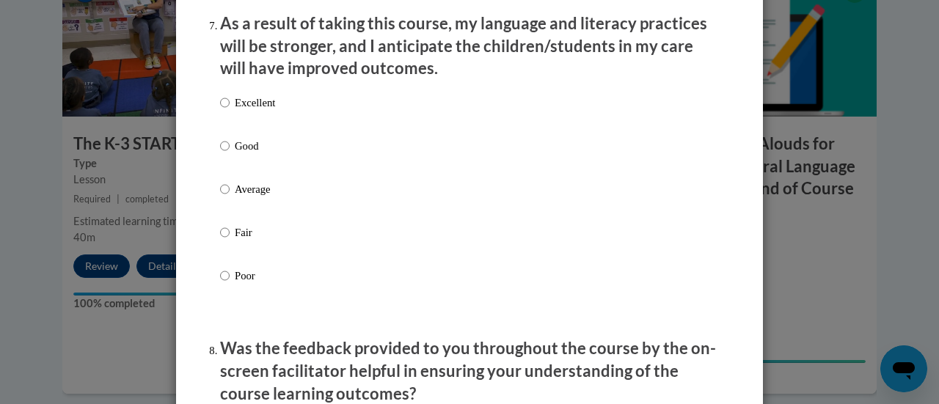
scroll to position [1965, 0]
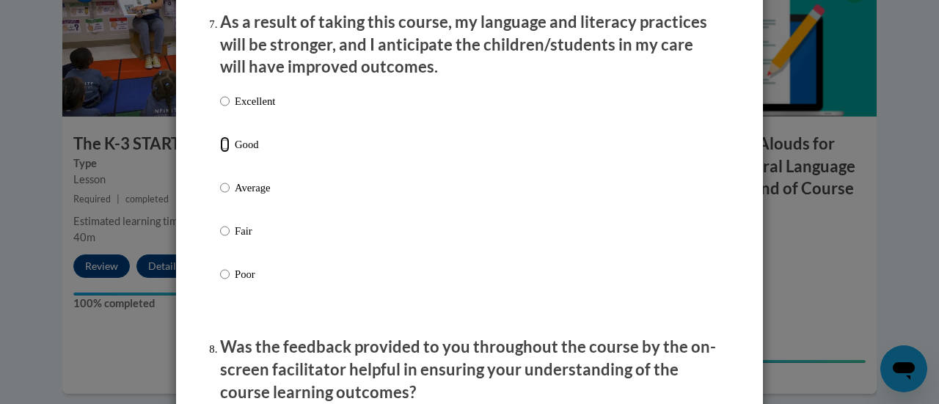
click at [220, 153] on input "Good" at bounding box center [225, 145] width 10 height 16
radio input "true"
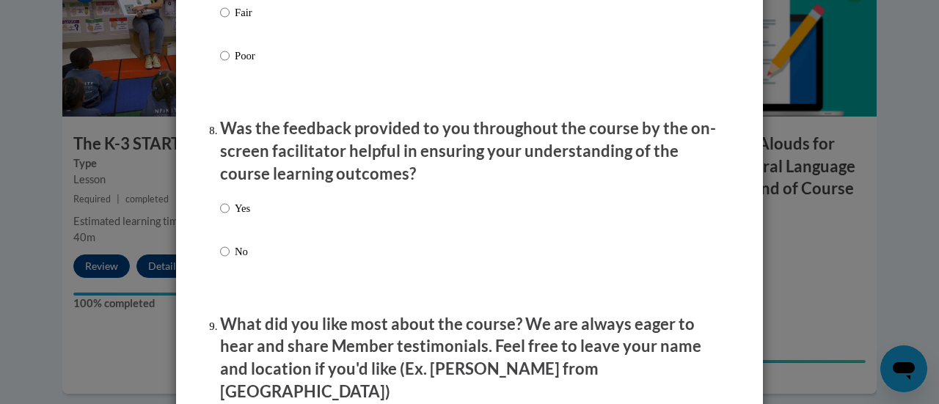
scroll to position [2194, 0]
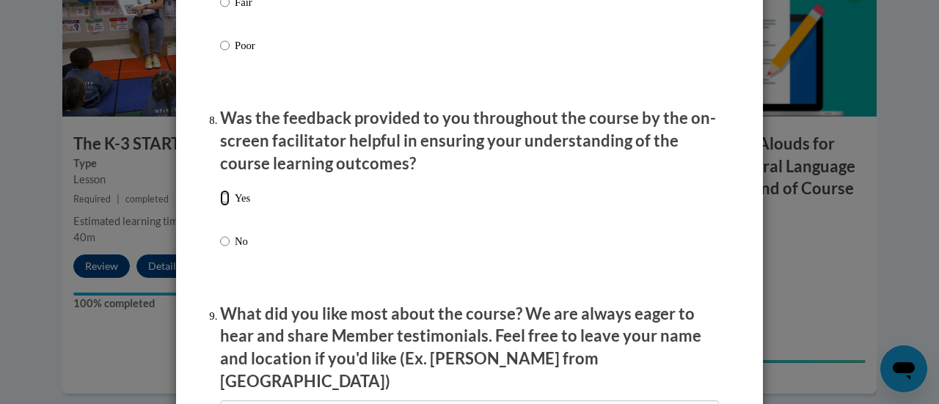
click at [220, 206] on input "Yes" at bounding box center [225, 198] width 10 height 16
radio input "true"
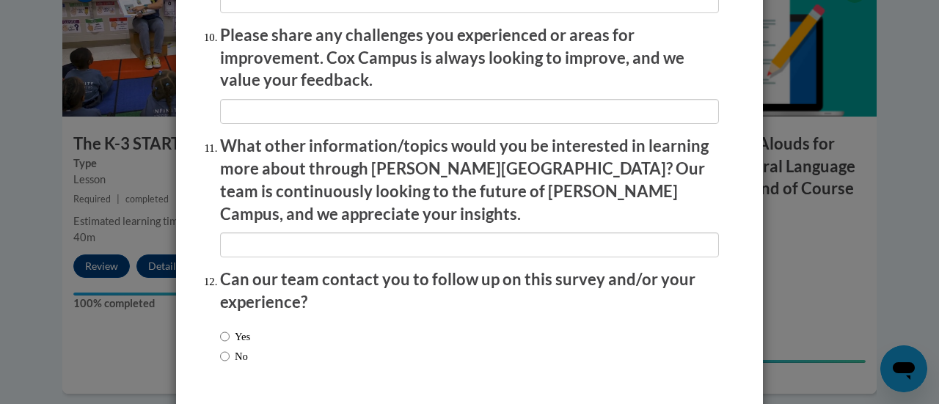
scroll to position [2647, 0]
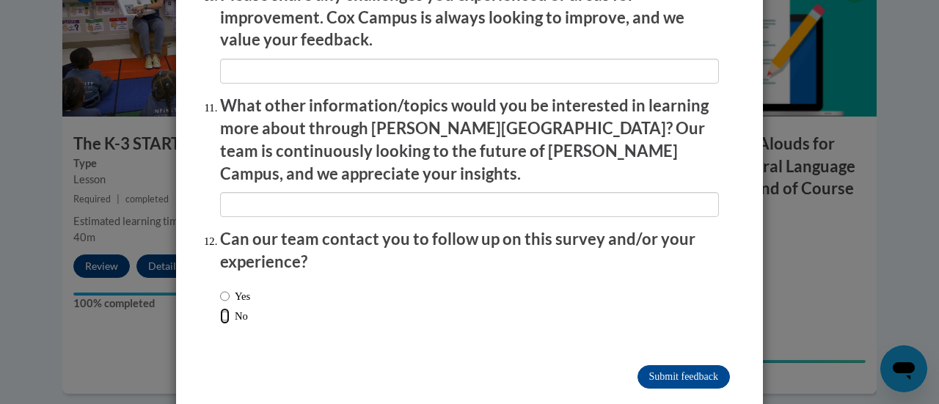
click at [220, 308] on input "No" at bounding box center [225, 316] width 10 height 16
radio input "true"
click at [705, 365] on input "Submit feedback" at bounding box center [684, 376] width 92 height 23
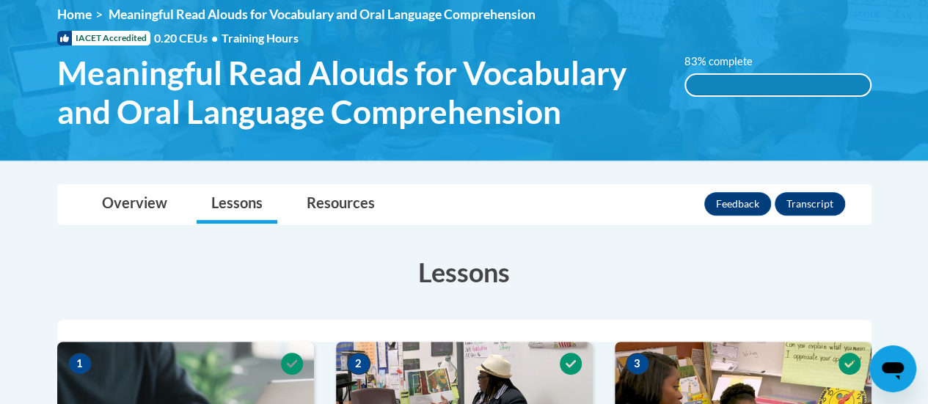
scroll to position [208, 0]
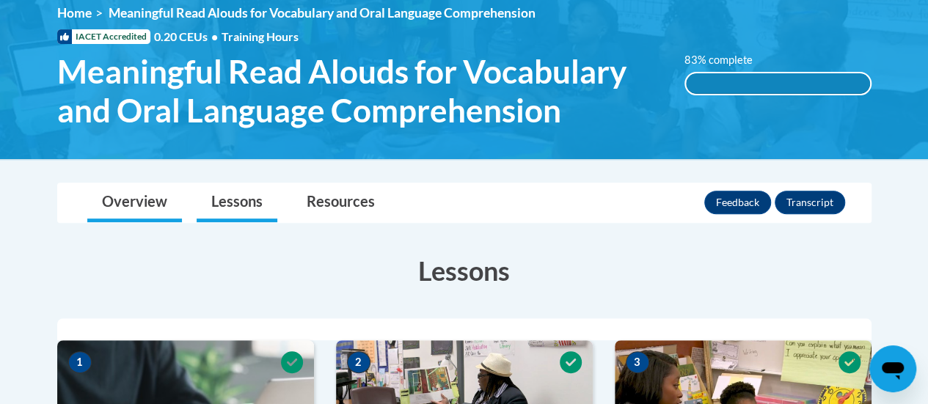
click at [131, 203] on link "Overview" at bounding box center [134, 202] width 95 height 39
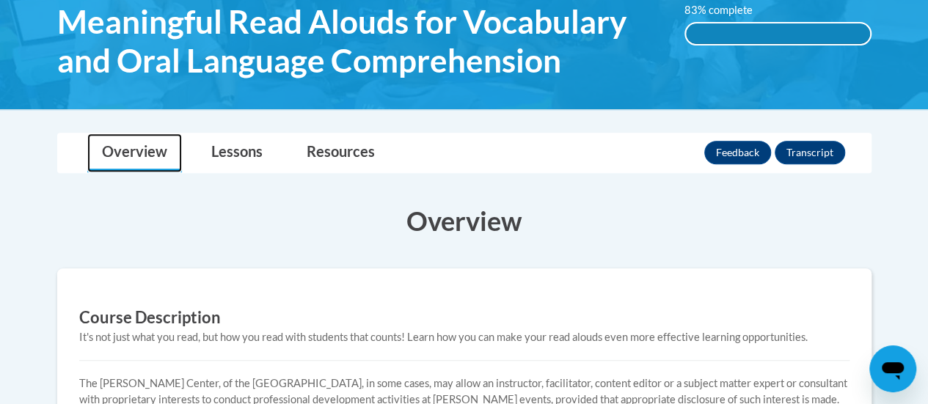
scroll to position [265, 0]
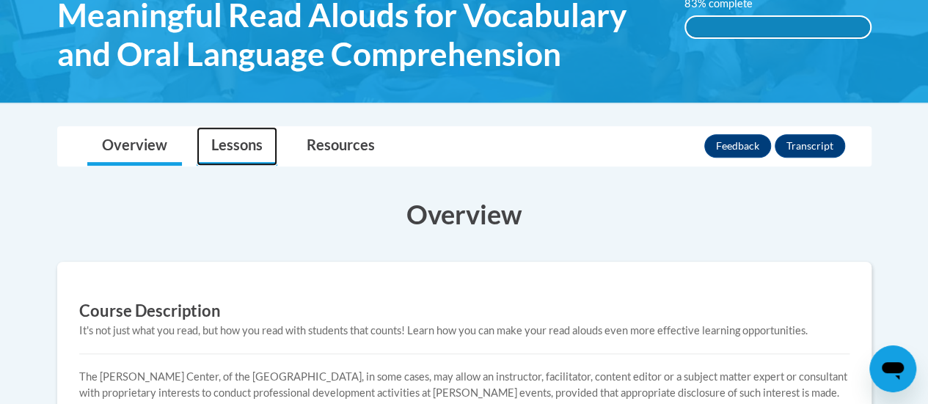
click at [250, 142] on link "Lessons" at bounding box center [237, 146] width 81 height 39
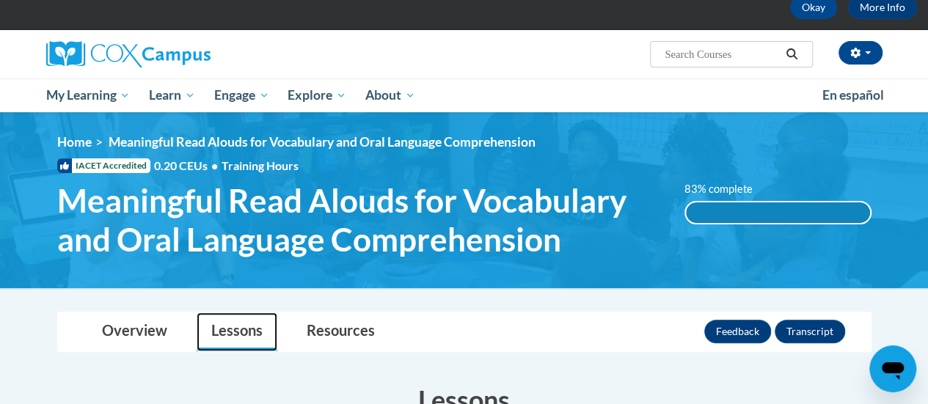
scroll to position [99, 0]
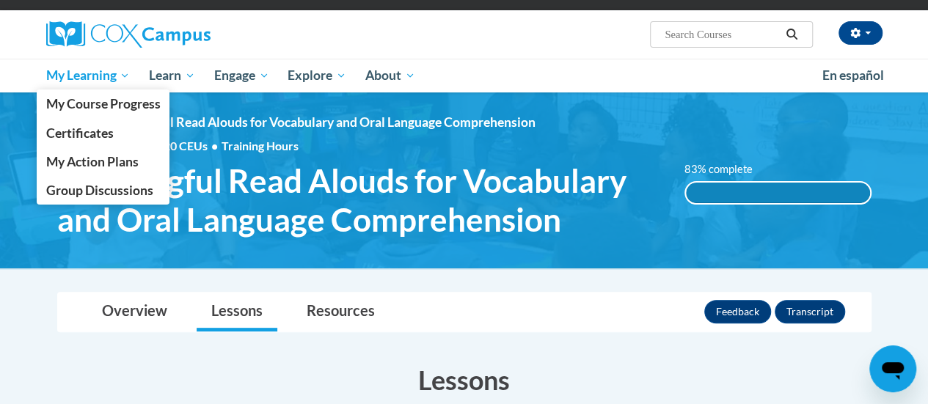
click at [92, 81] on span "My Learning" at bounding box center [88, 76] width 84 height 18
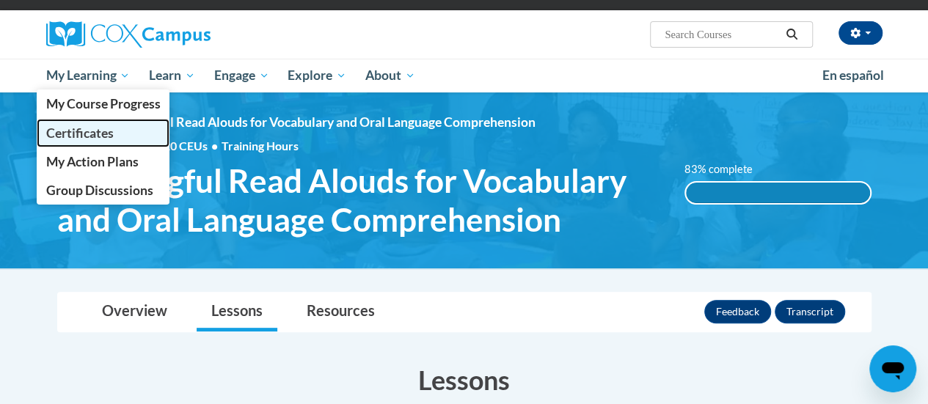
click at [98, 139] on span "Certificates" at bounding box center [80, 132] width 68 height 15
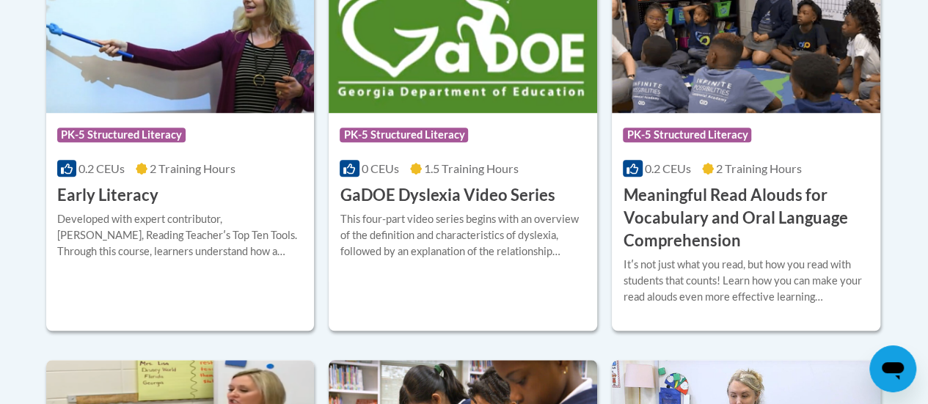
scroll to position [498, 0]
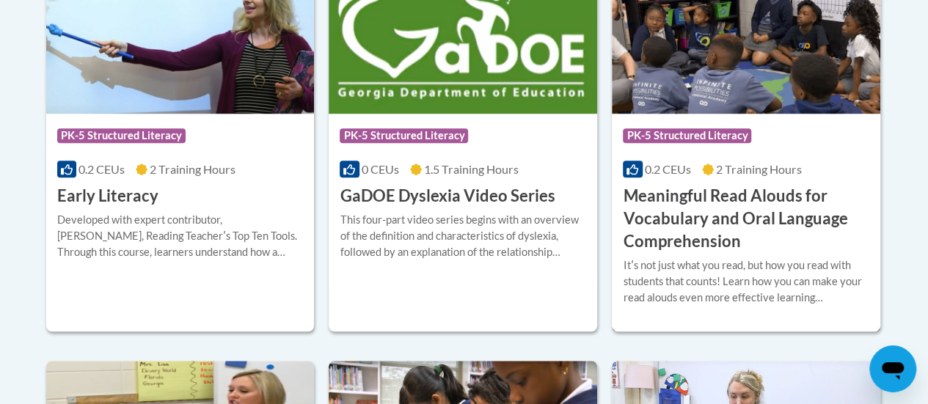
click at [822, 154] on div "Course Category: PK-5 Structured Literacy 0.2 CEUs 2 Training Hours COURSE Mean…" at bounding box center [746, 183] width 269 height 139
